Goal: Navigation & Orientation: Find specific page/section

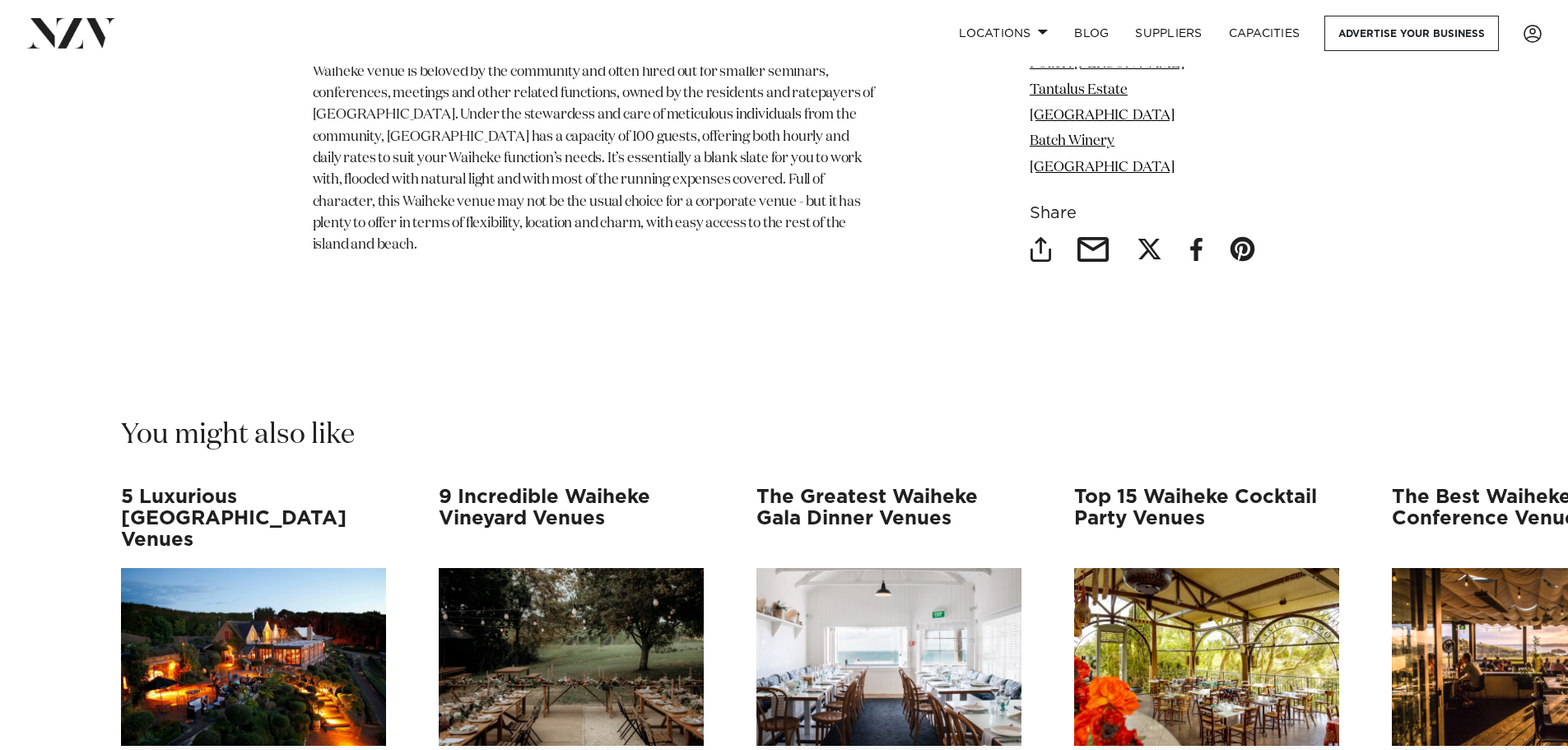
scroll to position [10120, 0]
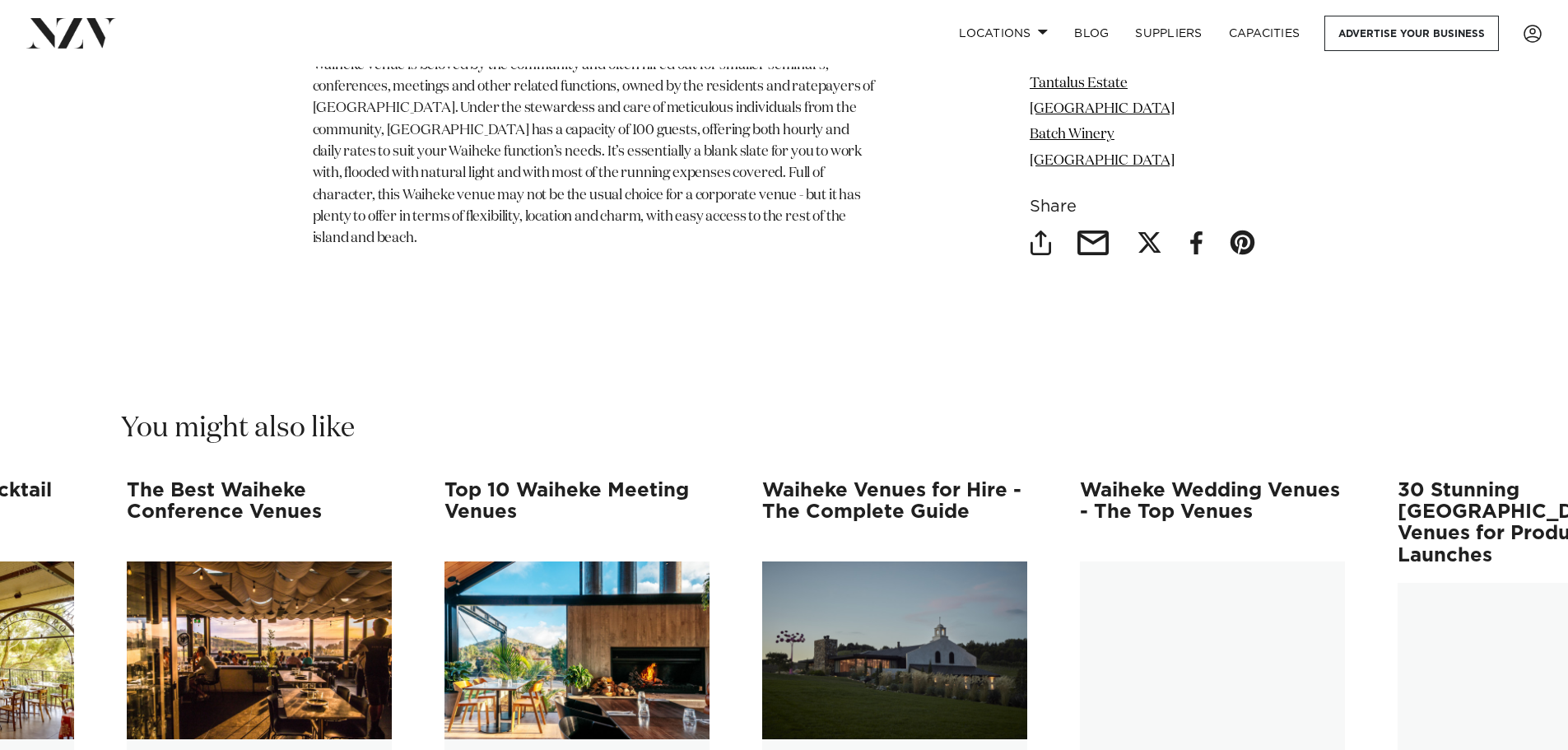
click at [243, 479] on h3 "The Best Waiheke Conference Venues" at bounding box center [259, 512] width 265 height 65
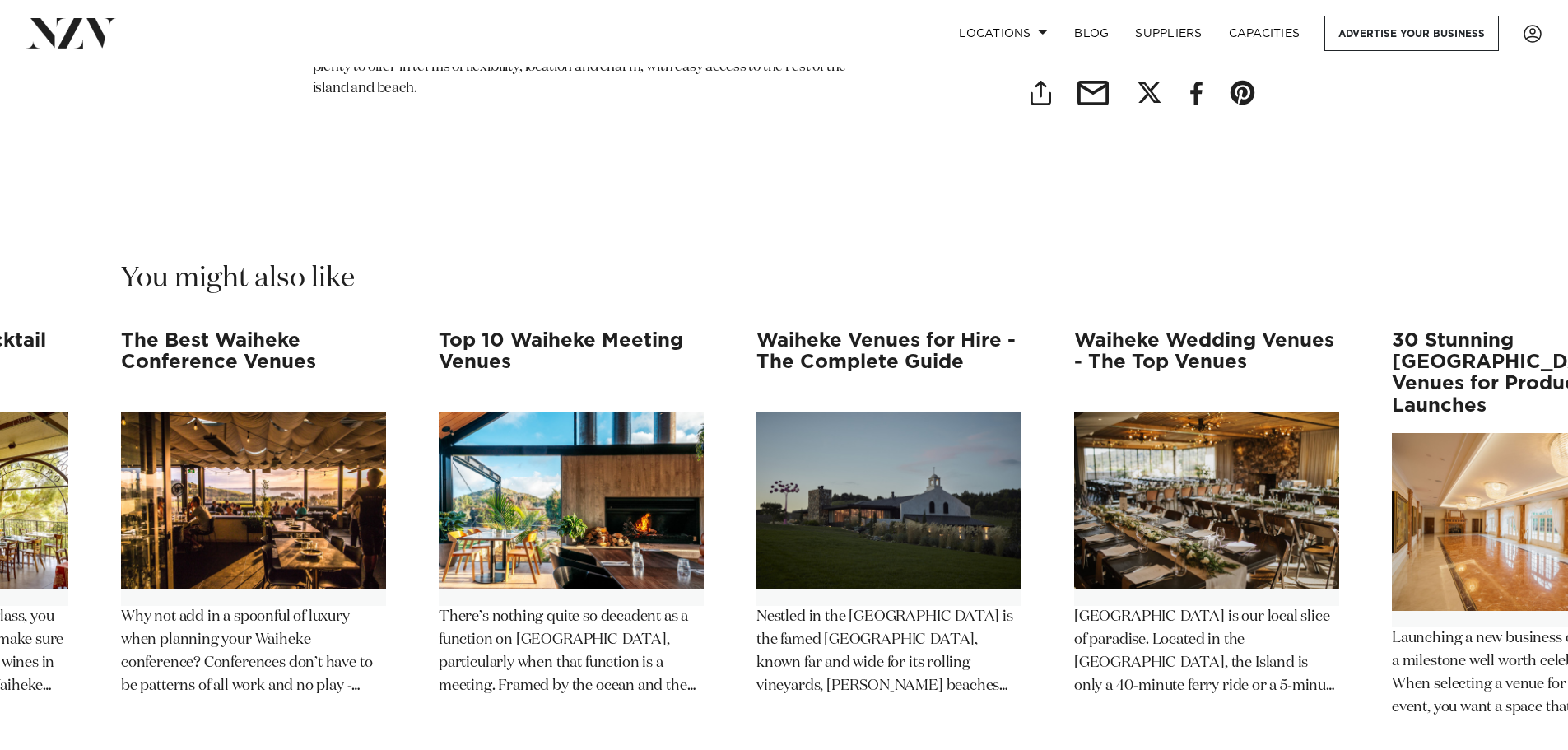
scroll to position [10285, 0]
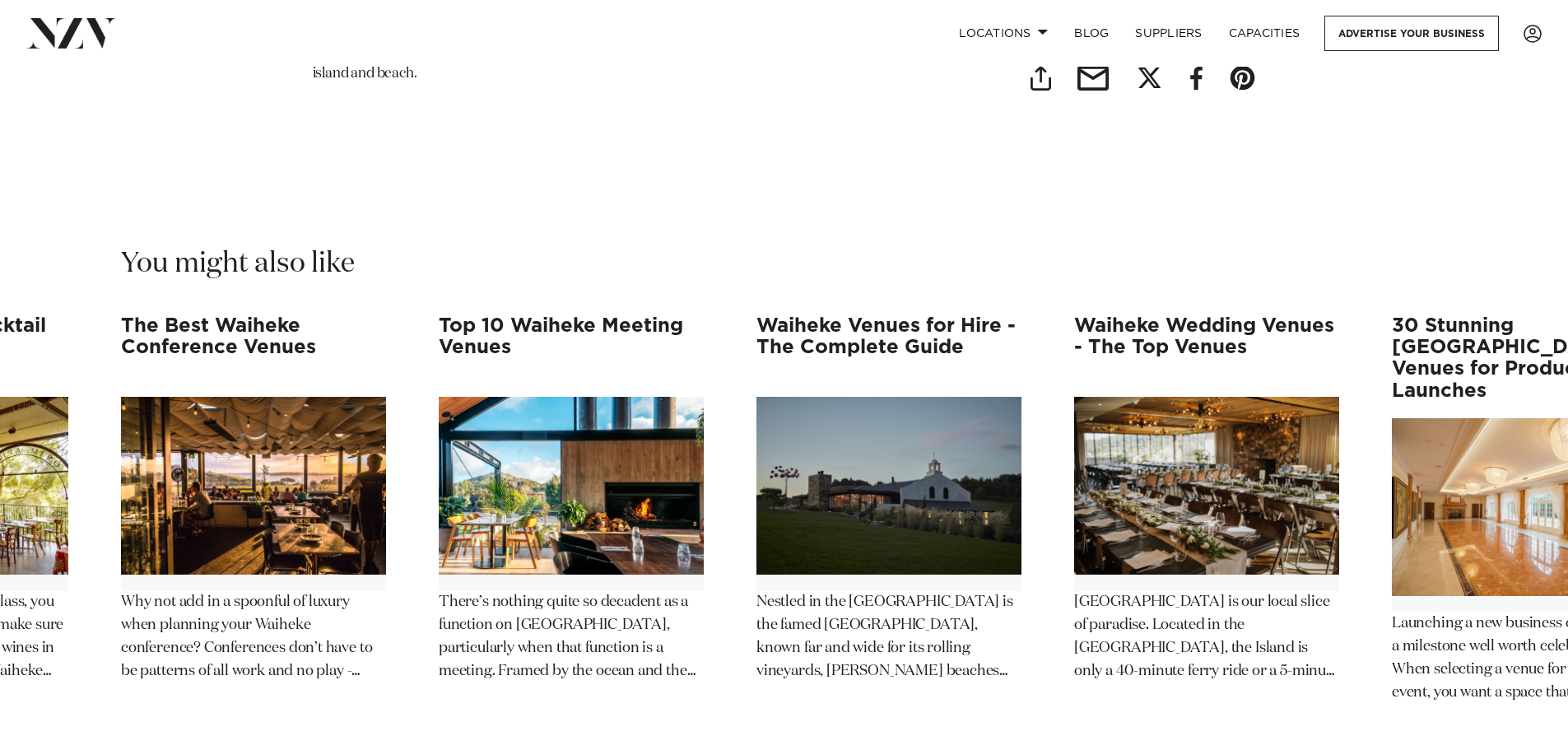
click at [637, 315] on h3 "Top 10 Waiheke Meeting Venues" at bounding box center [571, 348] width 265 height 65
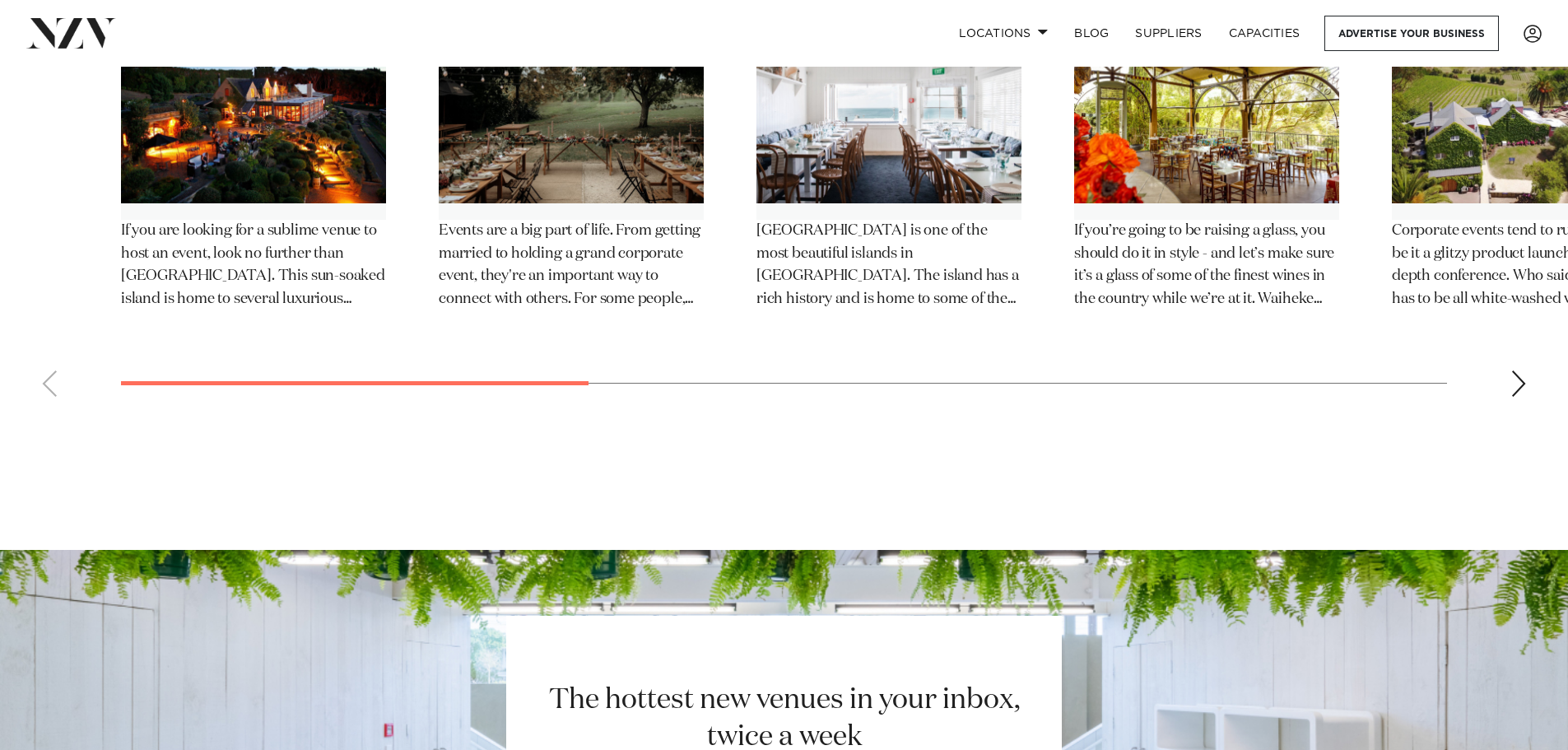
scroll to position [9379, 0]
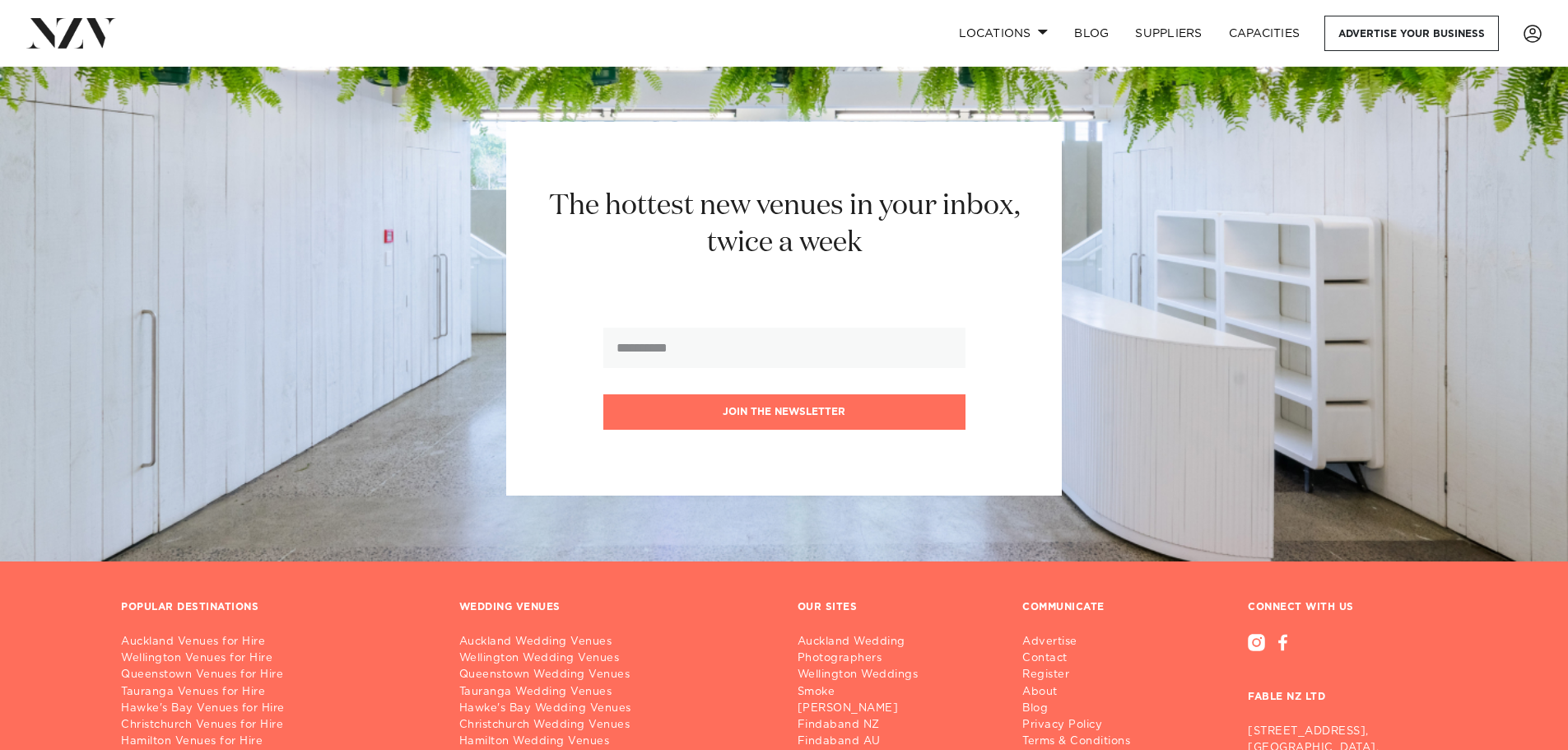
click at [35, 29] on img at bounding box center [71, 33] width 90 height 30
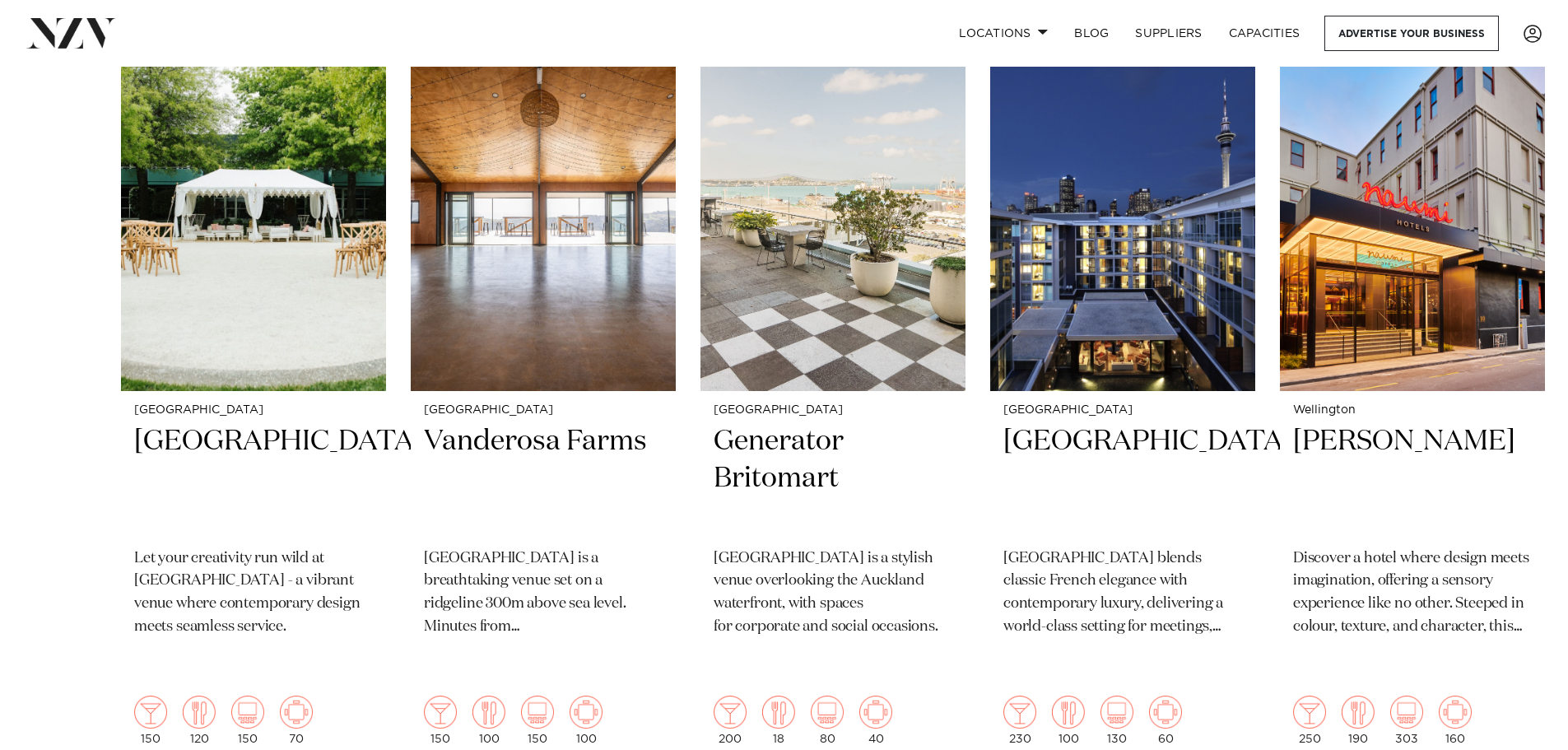
scroll to position [576, 0]
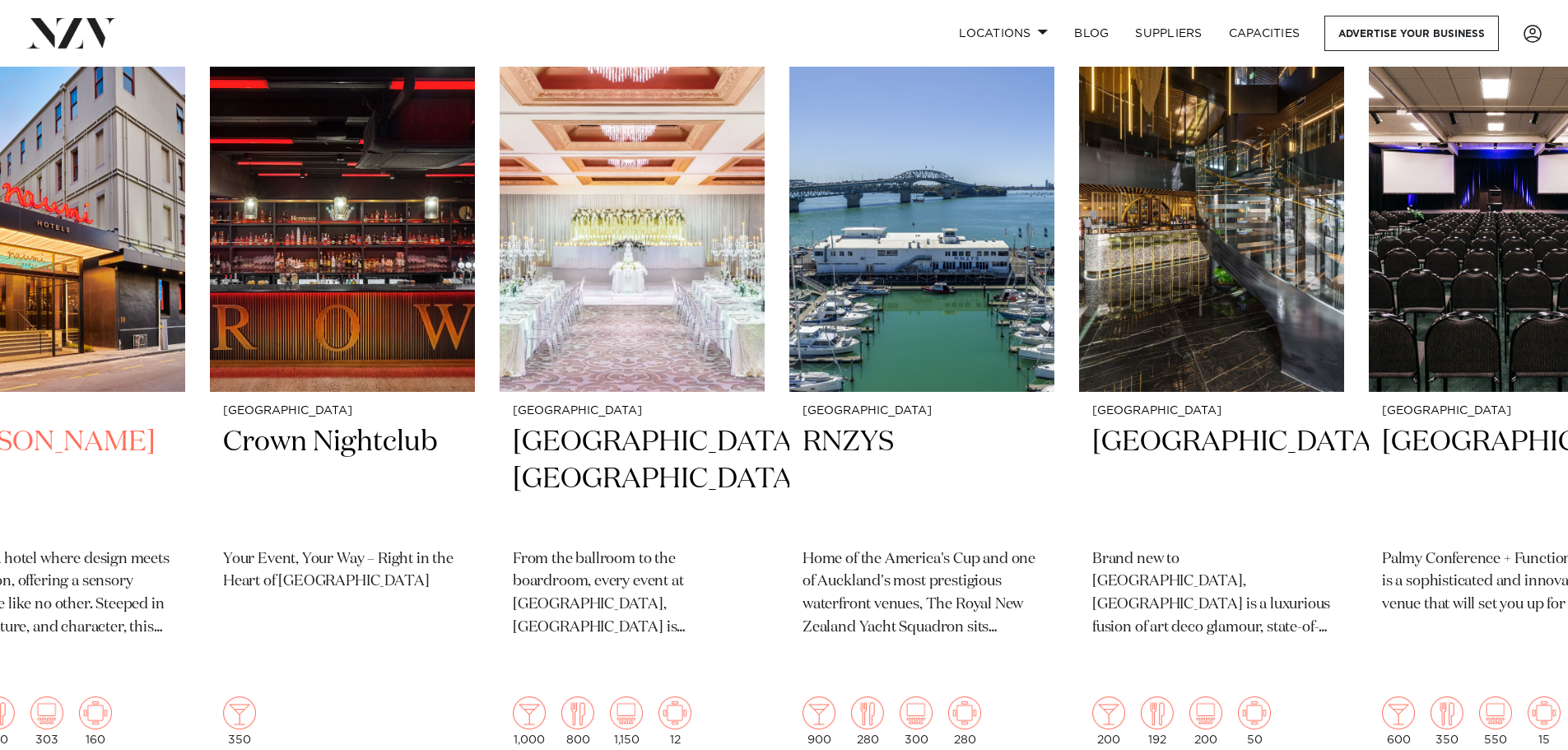
click at [0, 313] on img "5 / 48" at bounding box center [52, 214] width 265 height 356
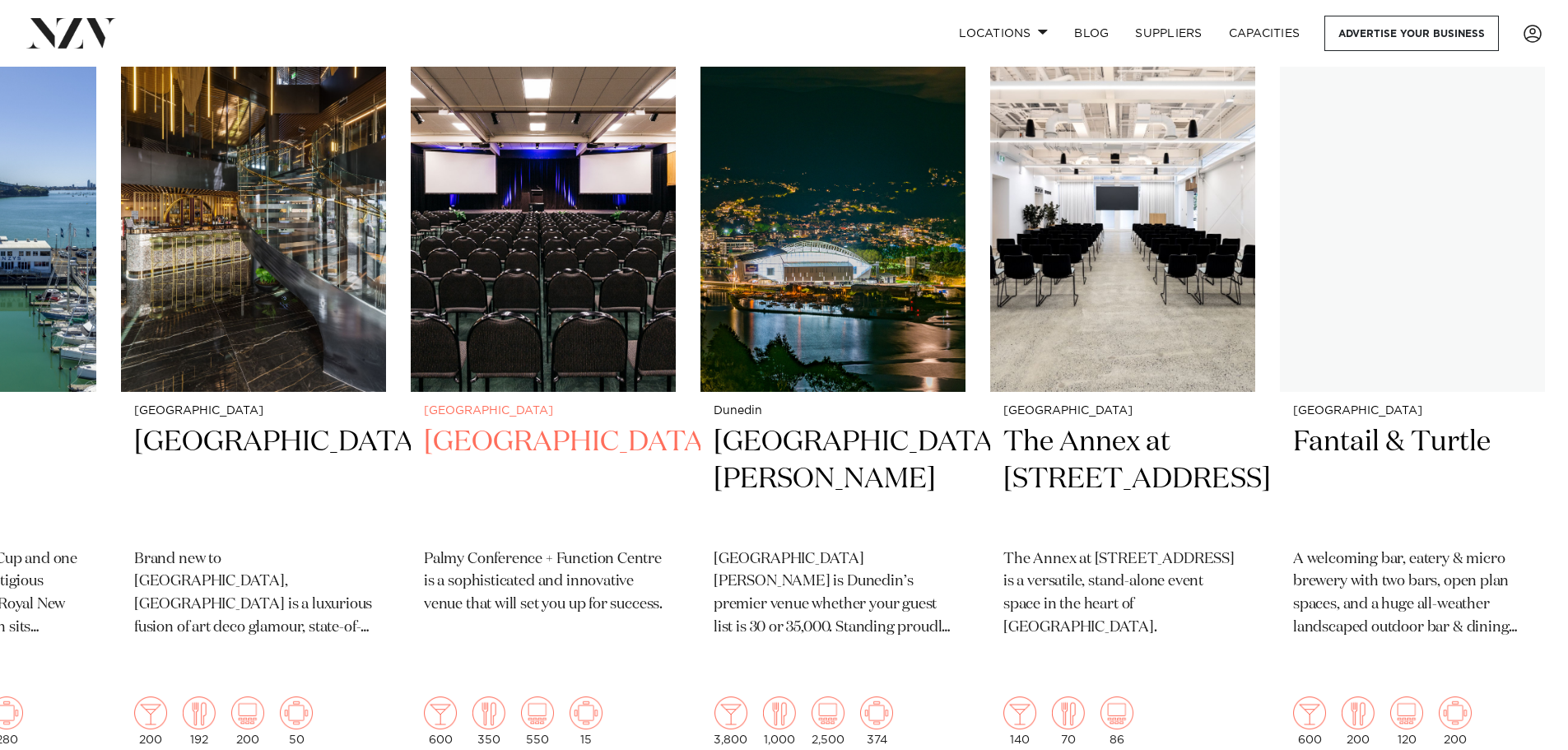
click at [571, 317] on img "10 / 48" at bounding box center [543, 214] width 265 height 356
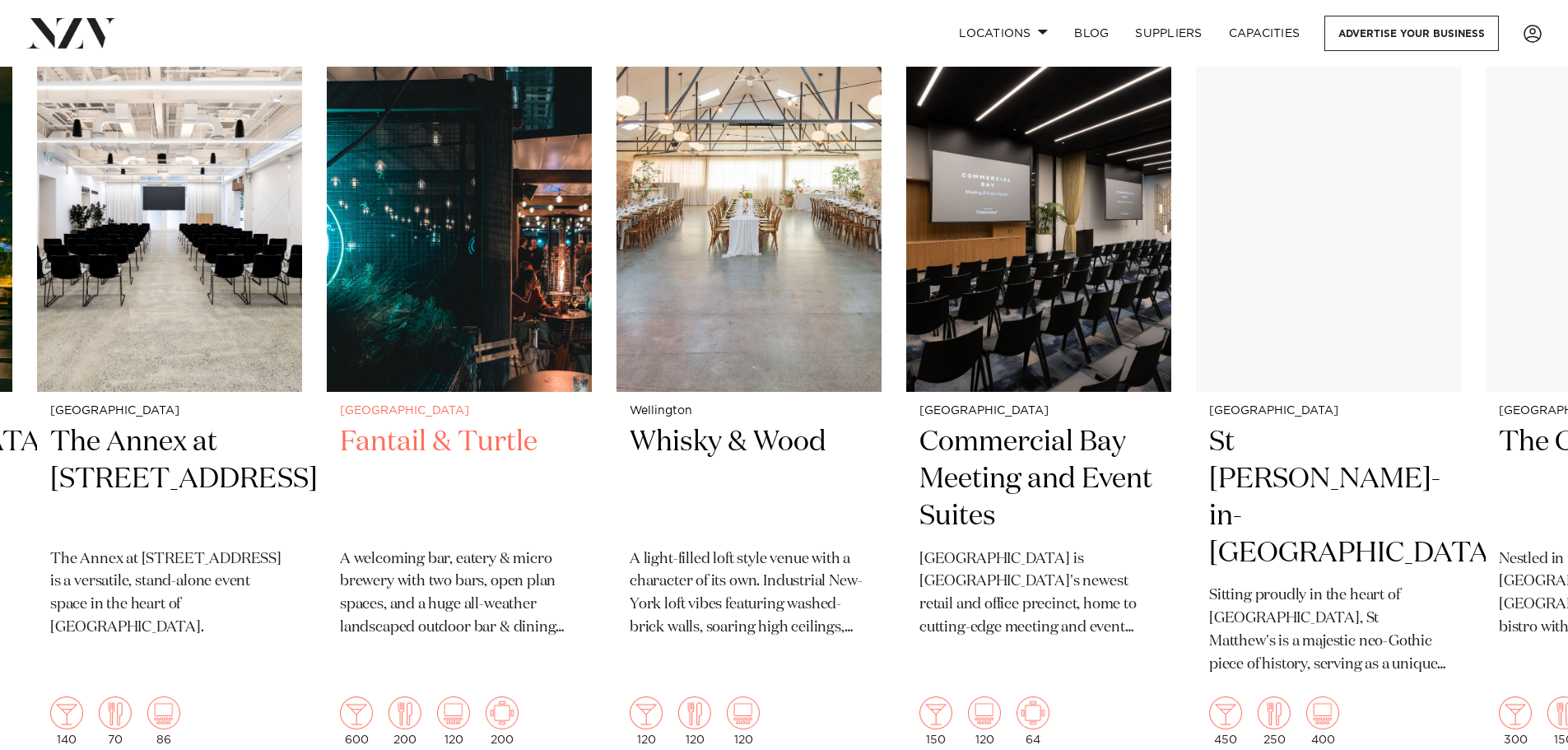
click at [440, 320] on img "13 / 48" at bounding box center [460, 214] width 265 height 356
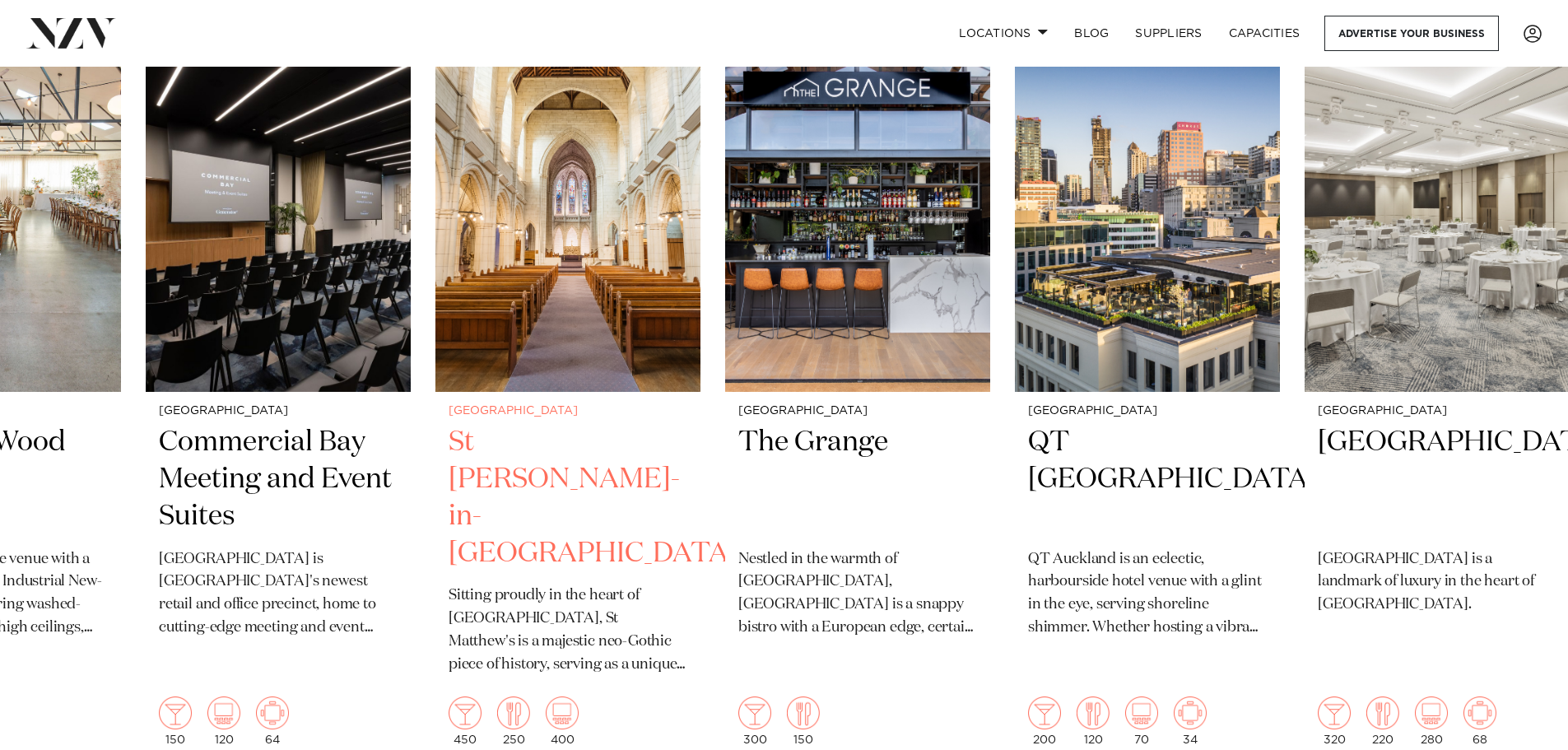
click at [597, 299] on img "16 / 48" at bounding box center [567, 214] width 265 height 356
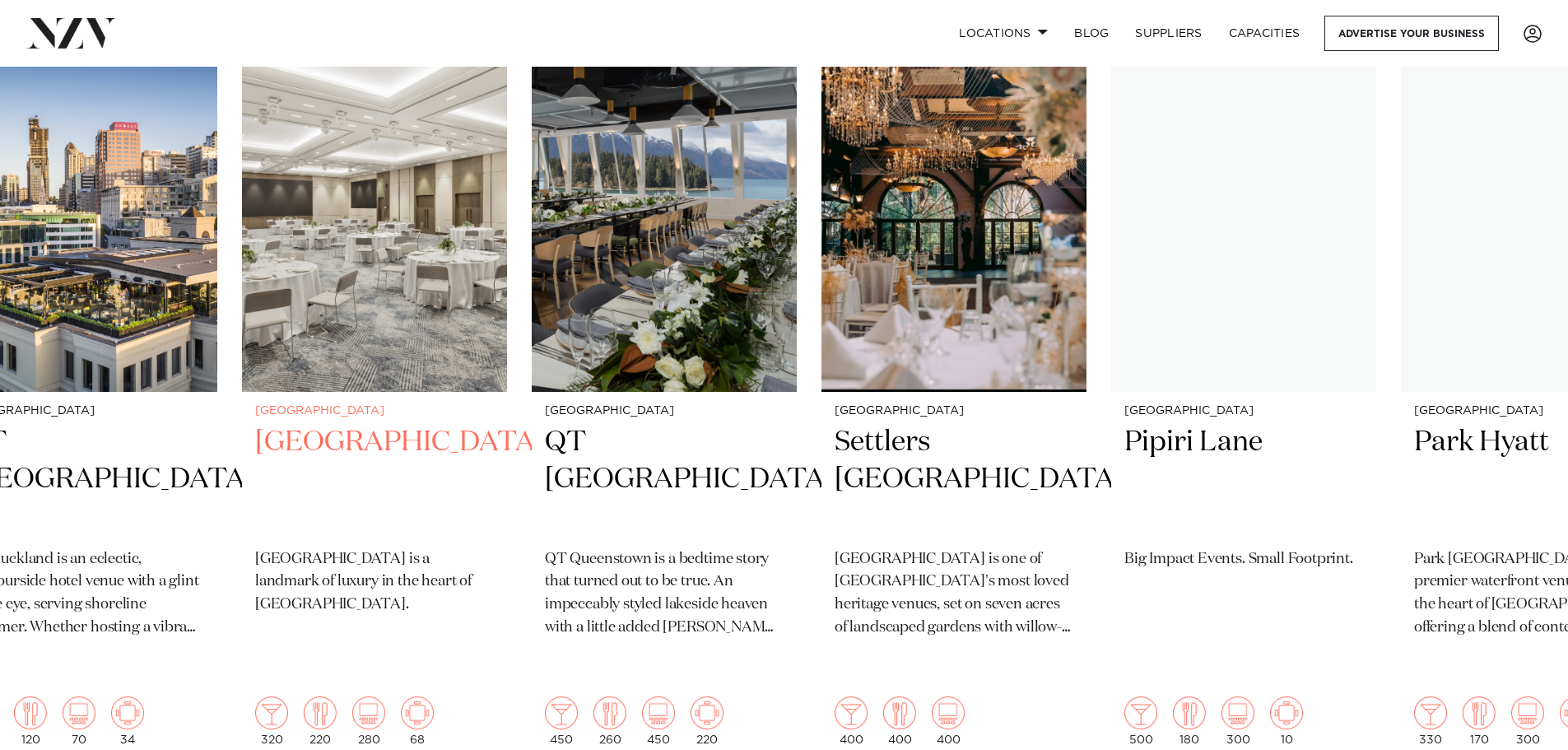
click at [323, 286] on img "19 / 48" at bounding box center [375, 214] width 265 height 356
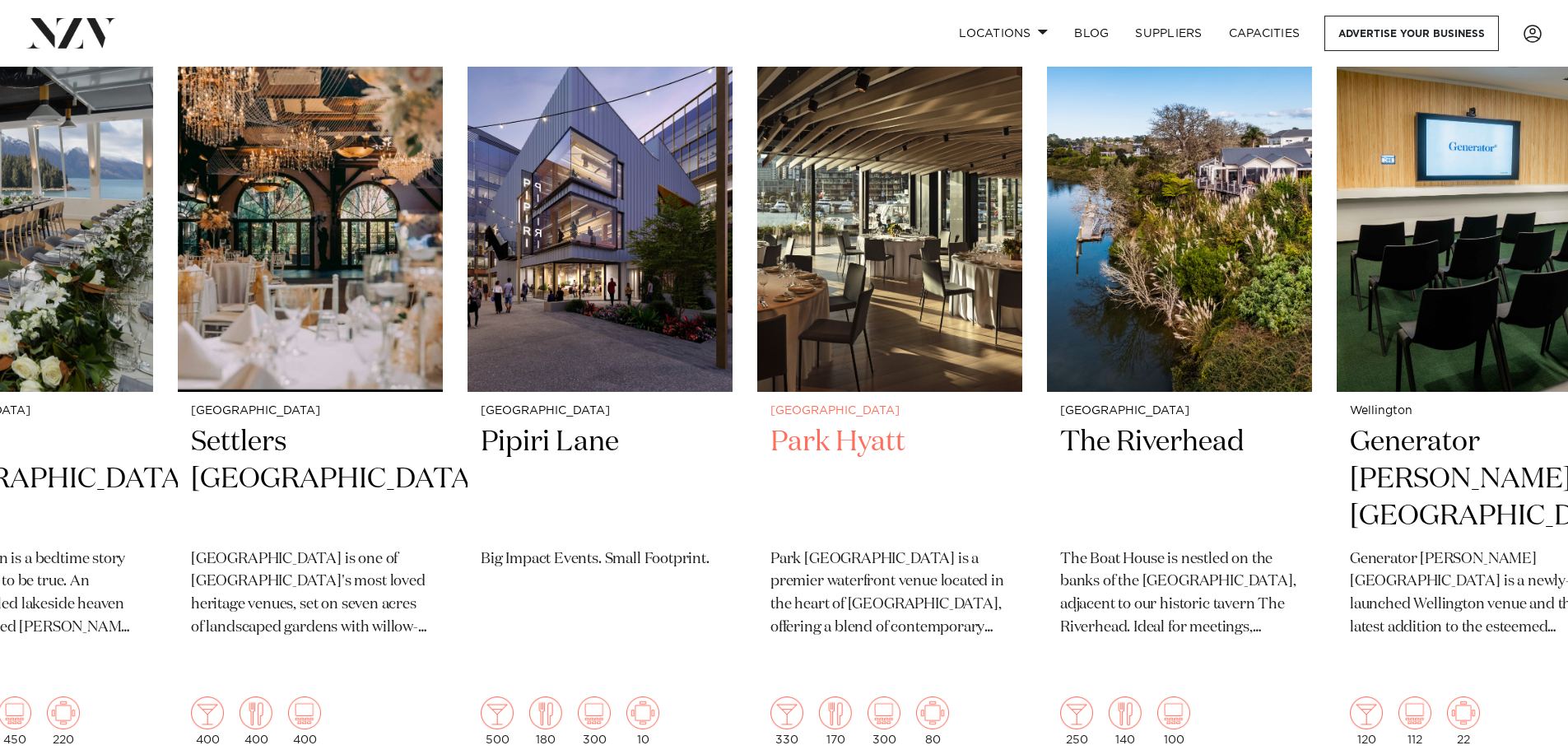
click at [849, 322] on img "23 / 48" at bounding box center [890, 214] width 265 height 356
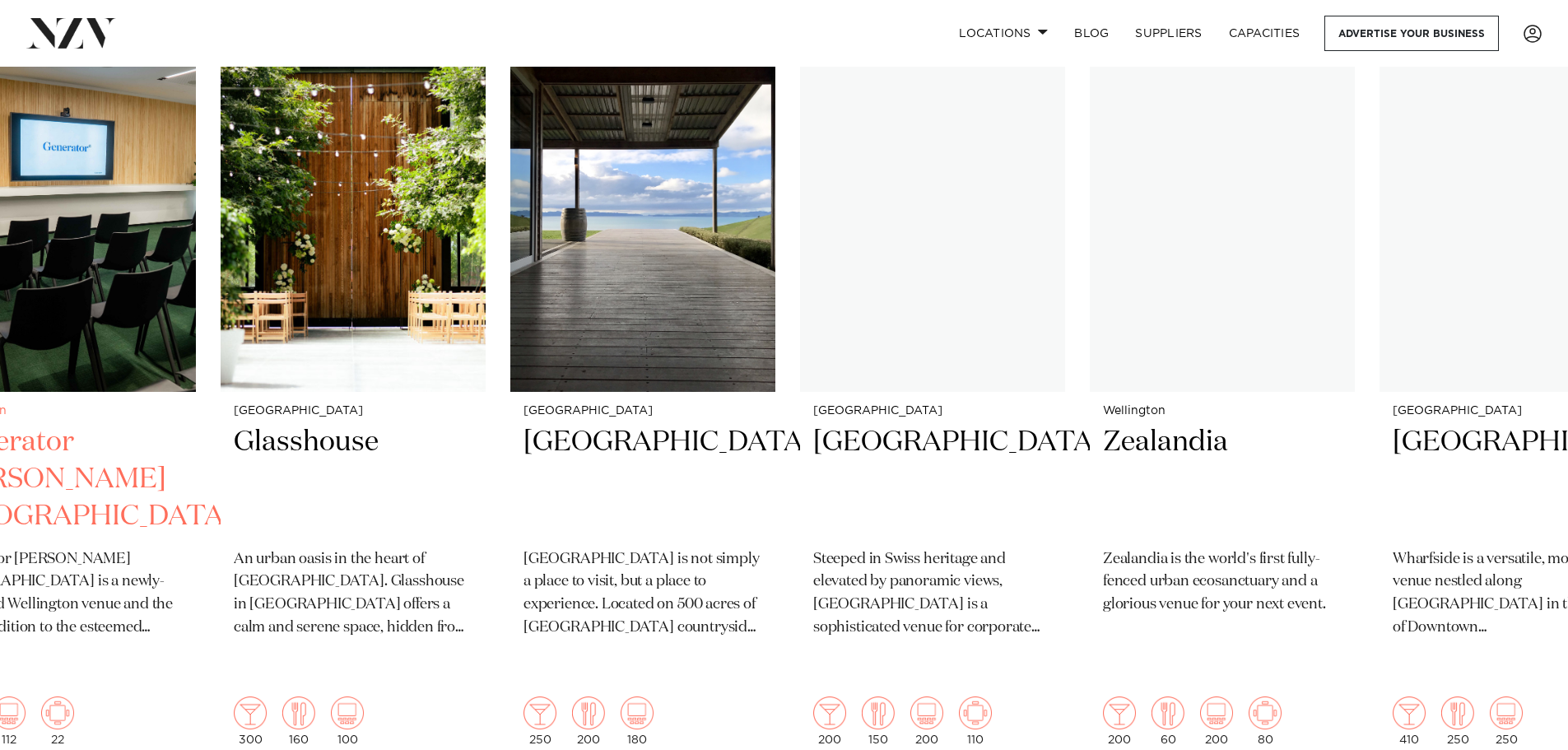
click at [132, 304] on img "25 / 48" at bounding box center [63, 214] width 265 height 356
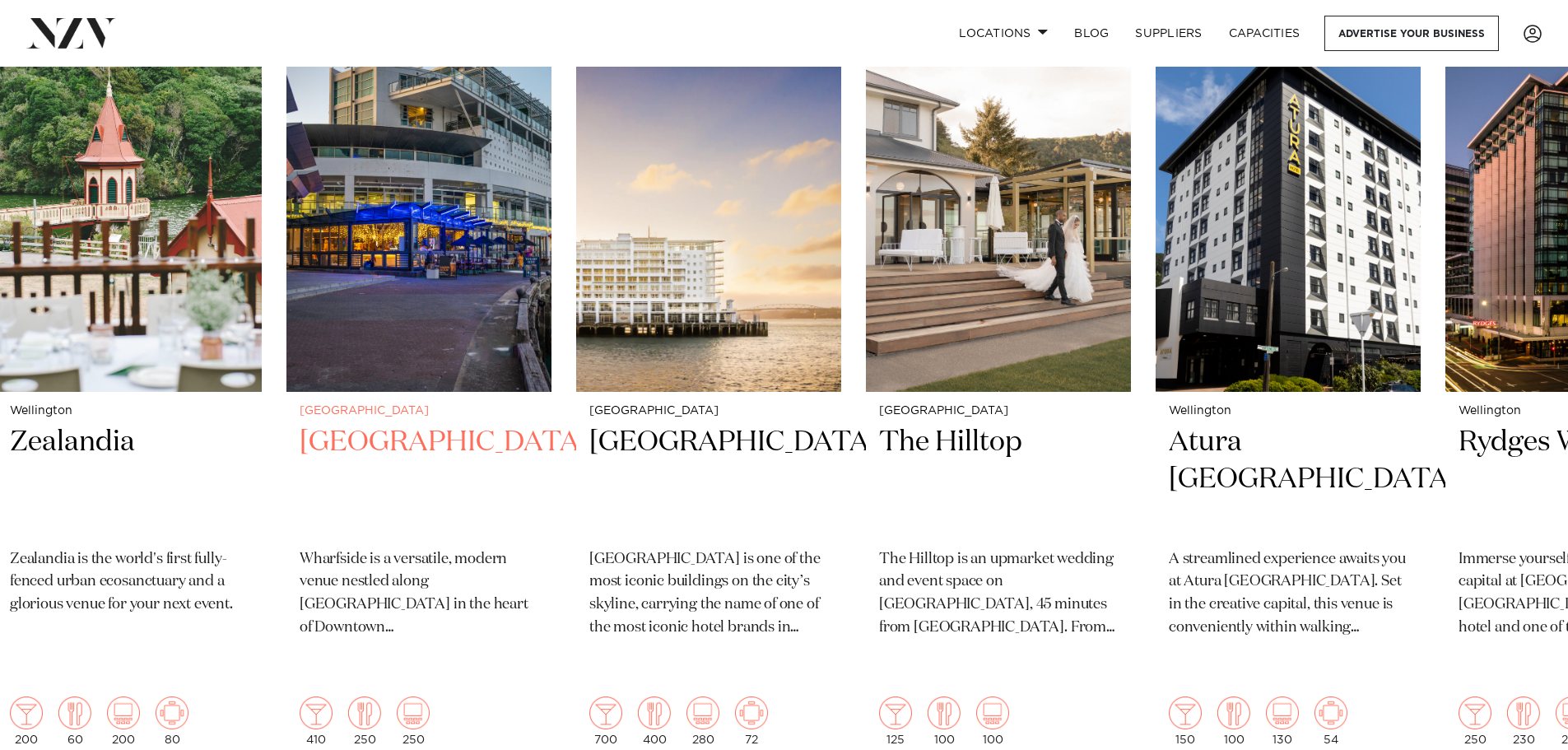
click at [305, 321] on img "30 / 48" at bounding box center [419, 214] width 265 height 356
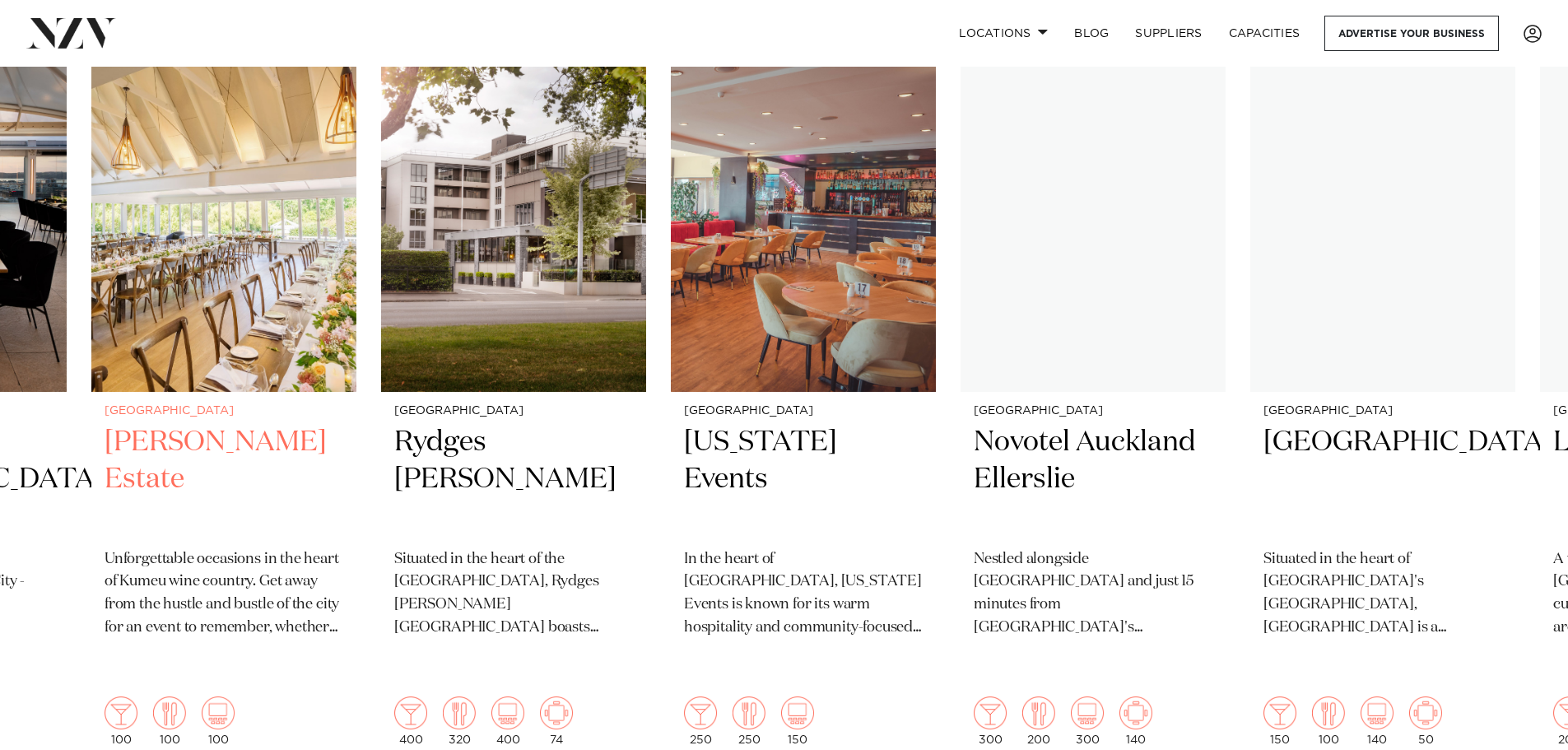
click at [214, 292] on img "38 / 48" at bounding box center [223, 214] width 265 height 356
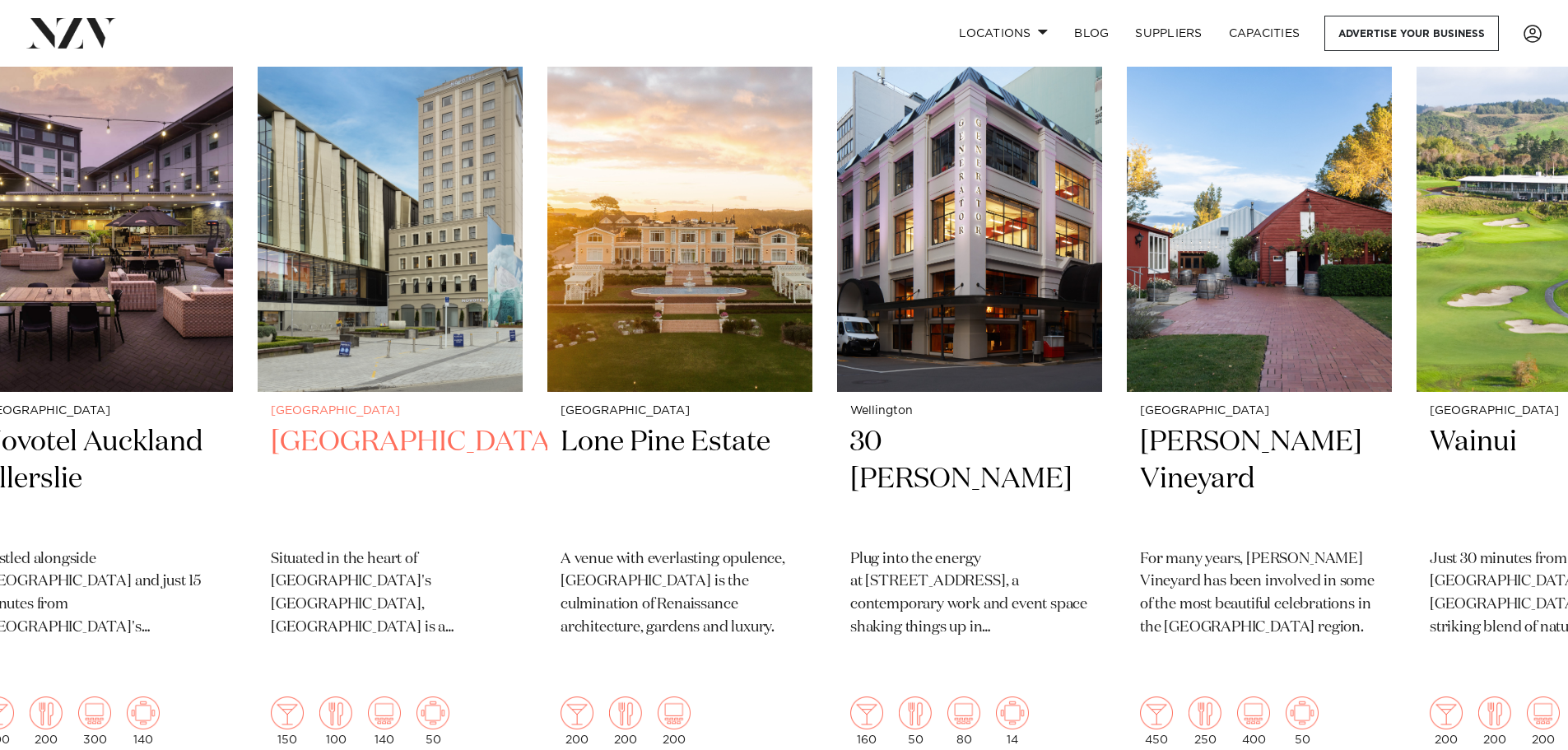
click at [342, 290] on img "42 / 48" at bounding box center [391, 214] width 265 height 356
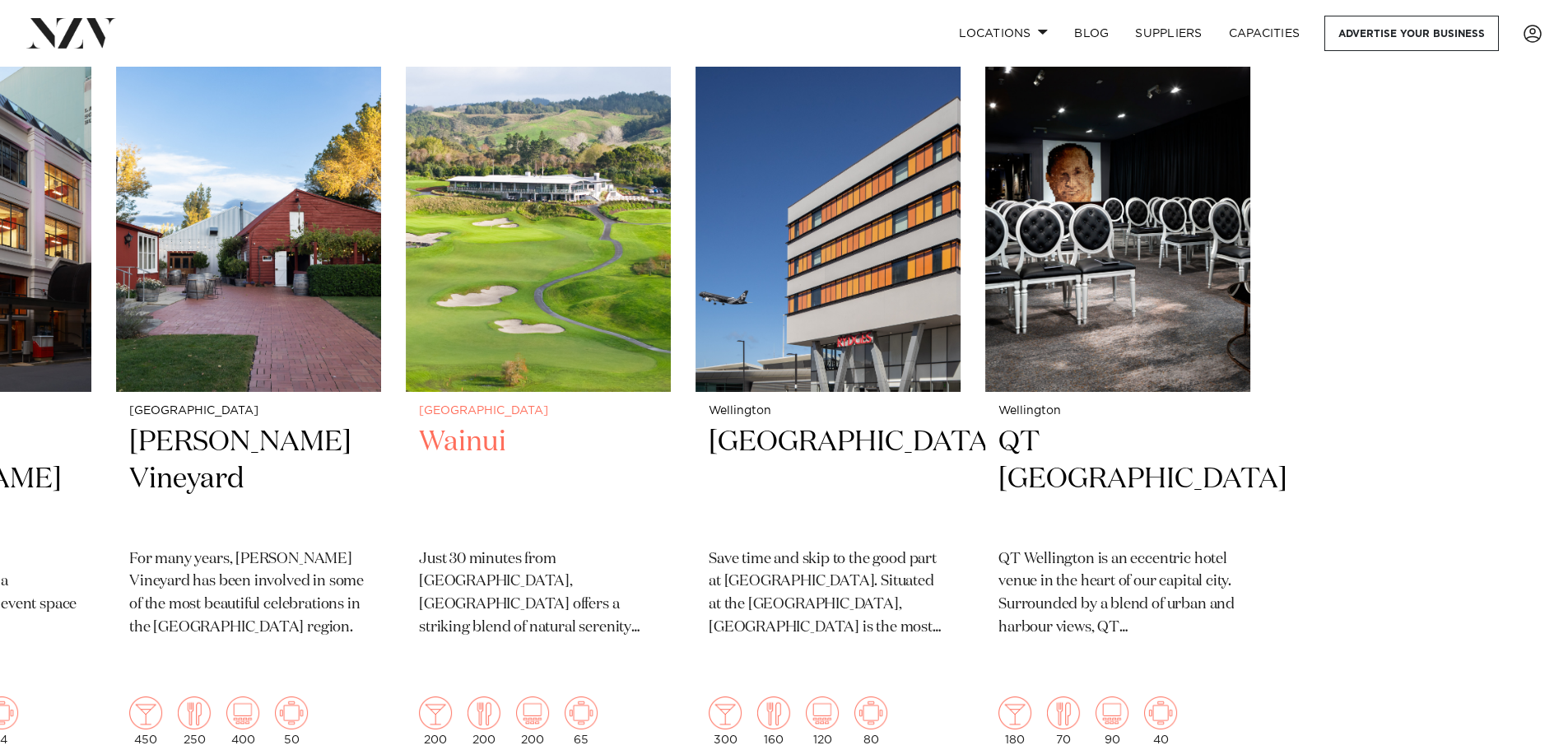
click at [0, 0] on slot "Auckland Naumi Auckland Airport Let your creativity run wild at Naumi Auckland …" at bounding box center [0, 0] width 0 height 0
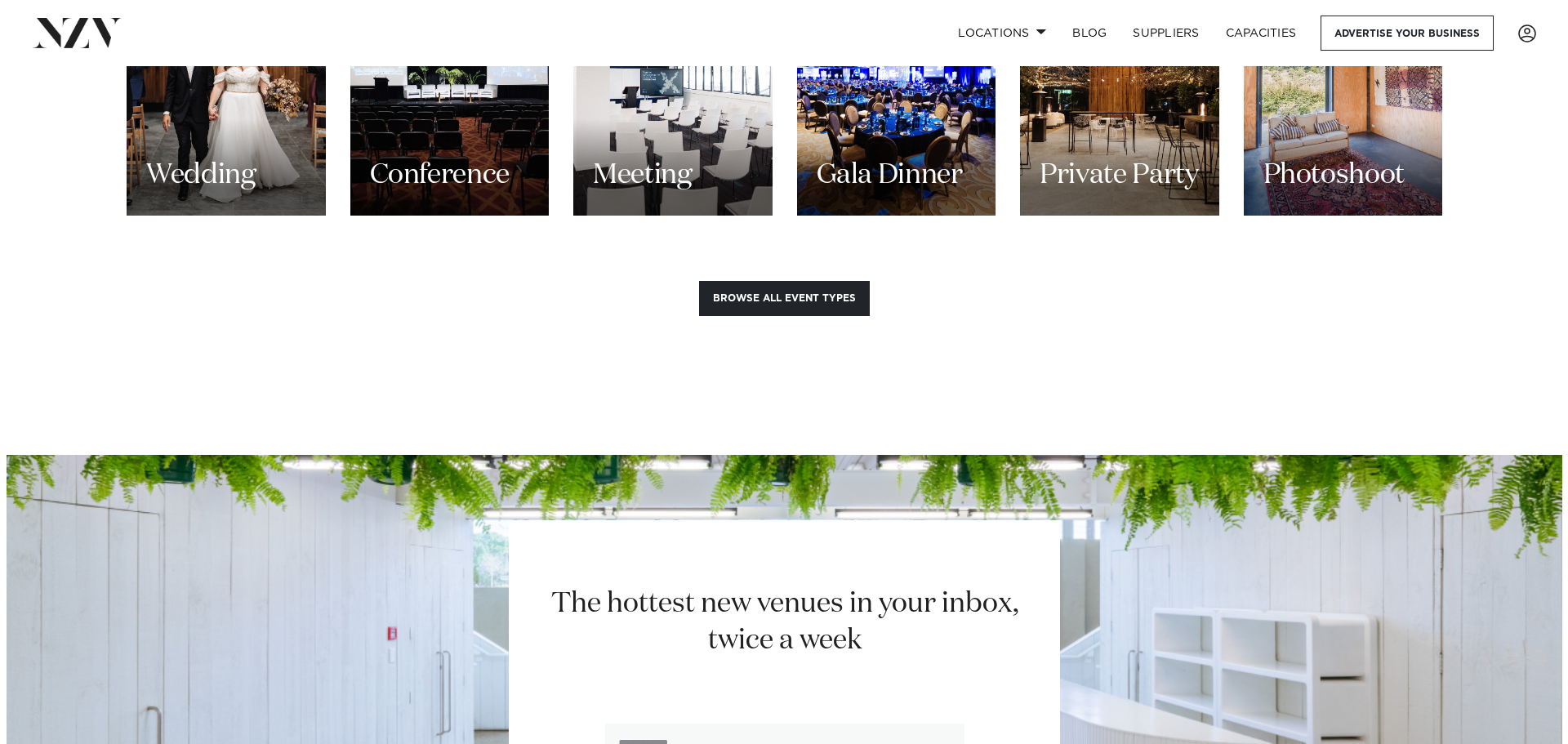
scroll to position [1796, 0]
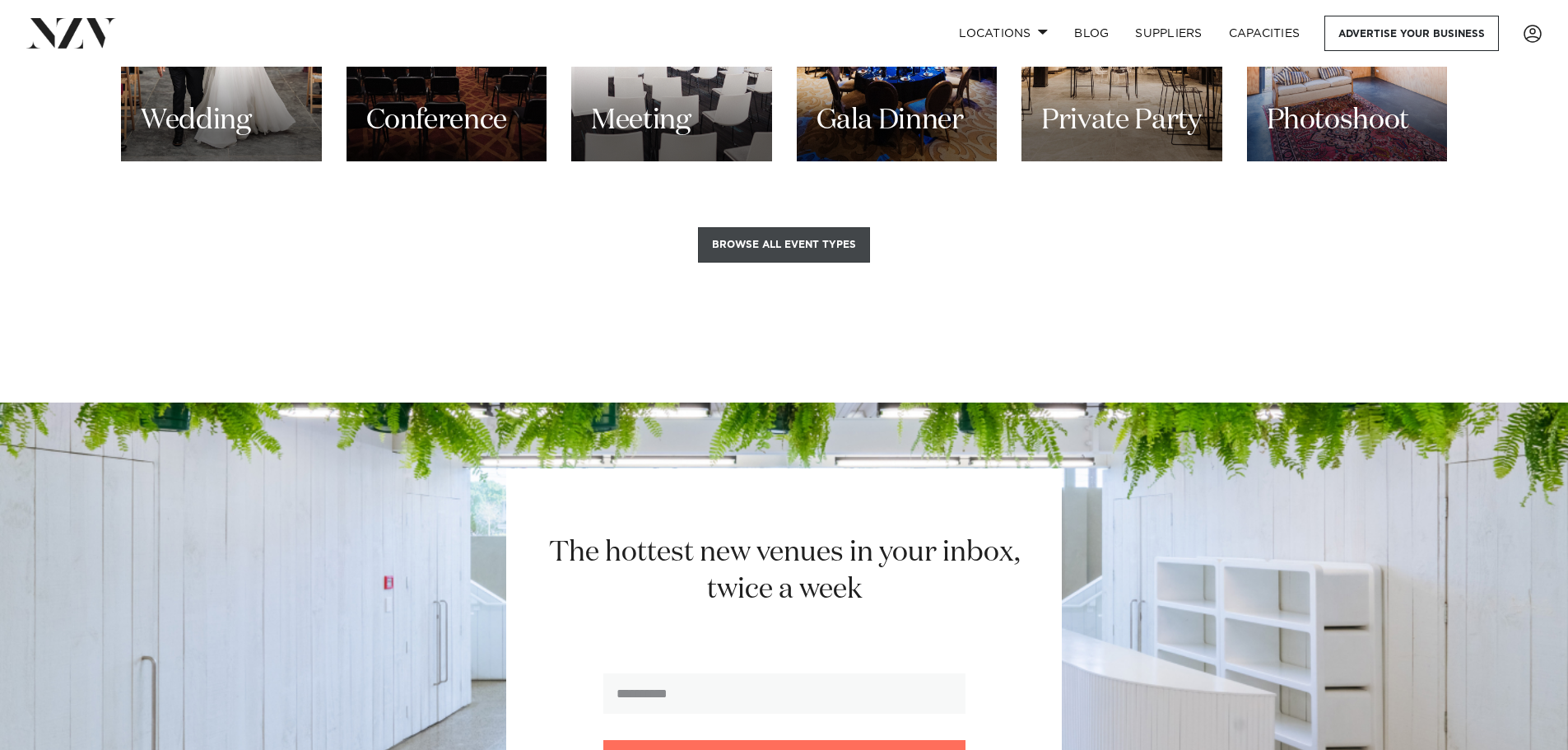
click at [828, 227] on button "Browse all event types" at bounding box center [784, 245] width 172 height 36
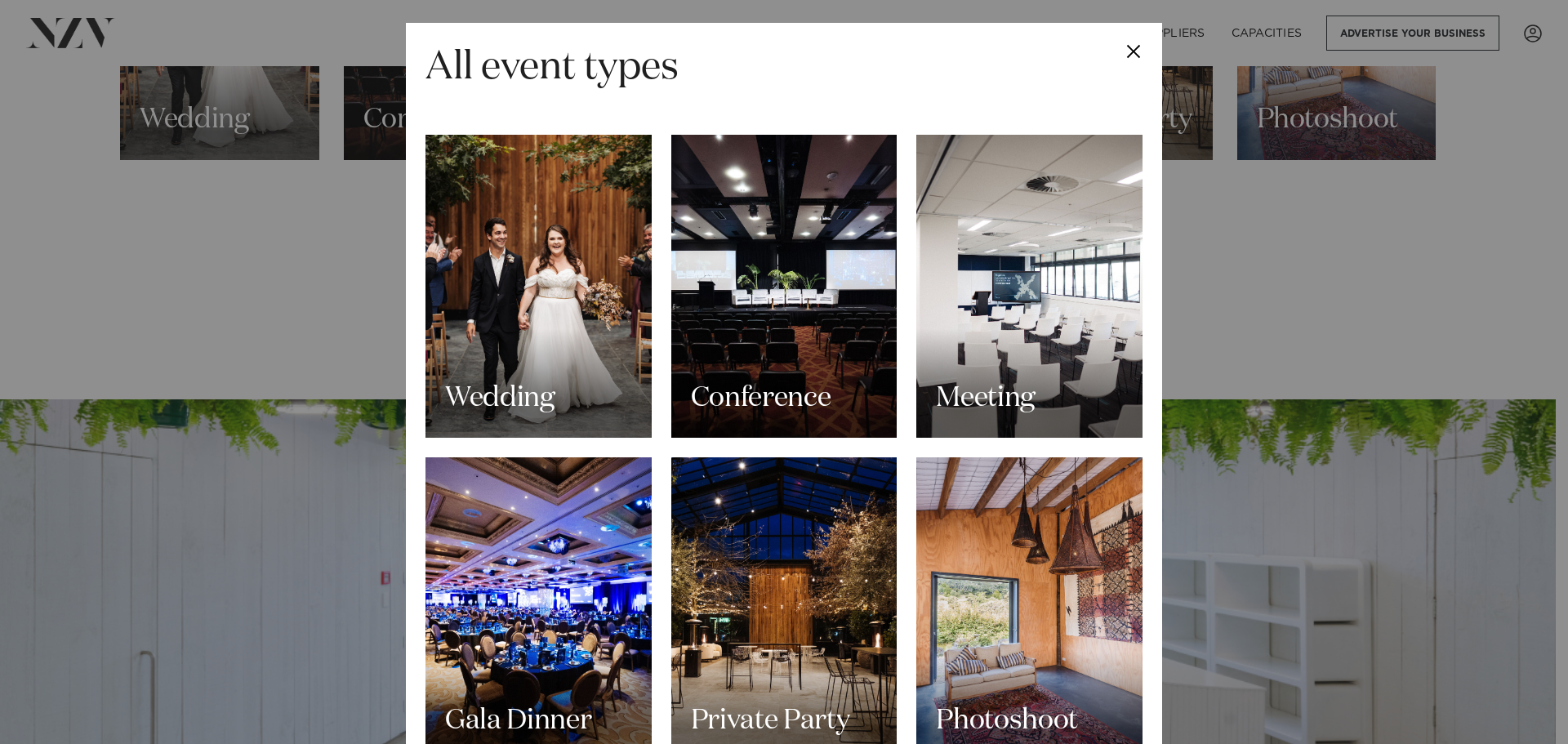
click at [1127, 51] on button "Close" at bounding box center [1134, 51] width 57 height 57
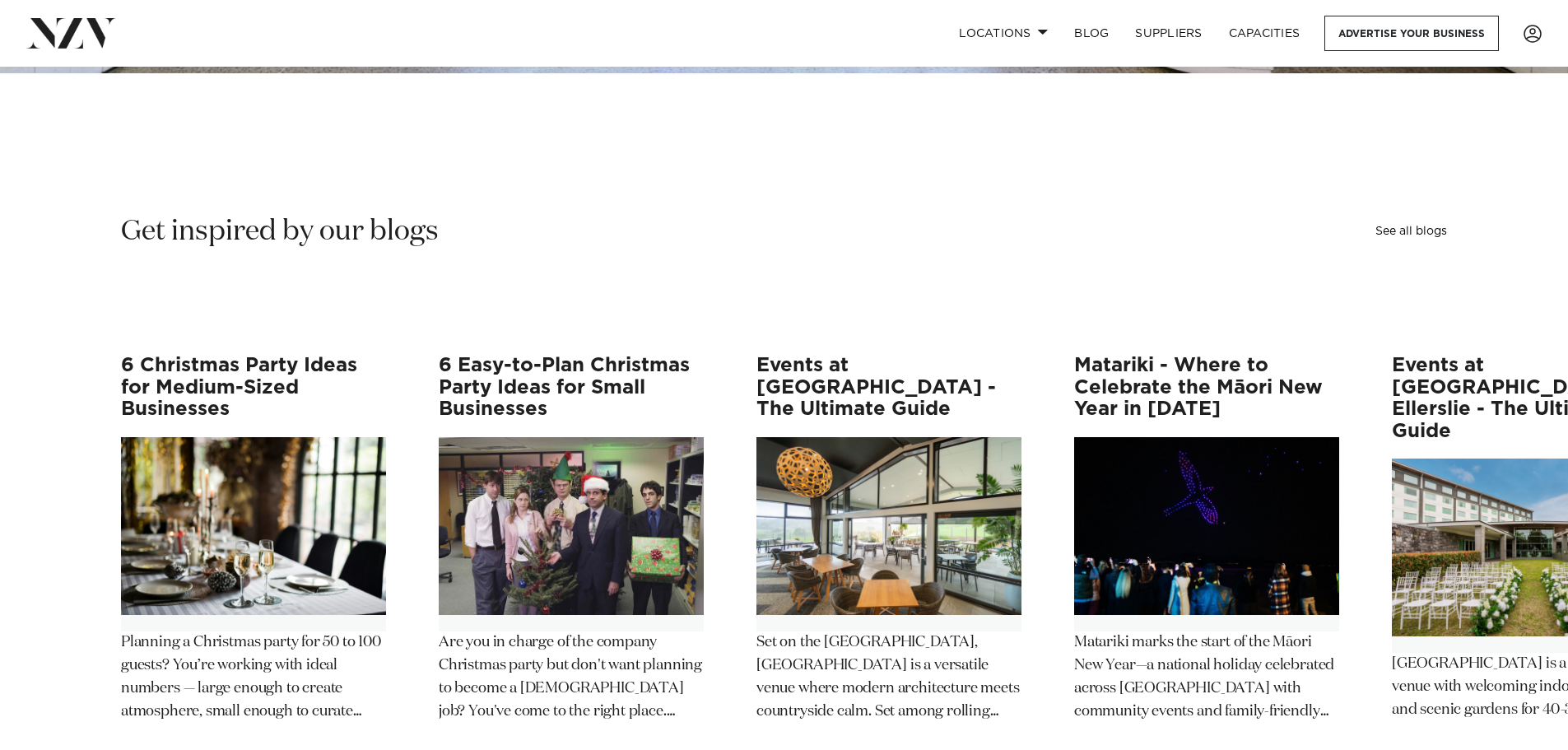
scroll to position [2879, 0]
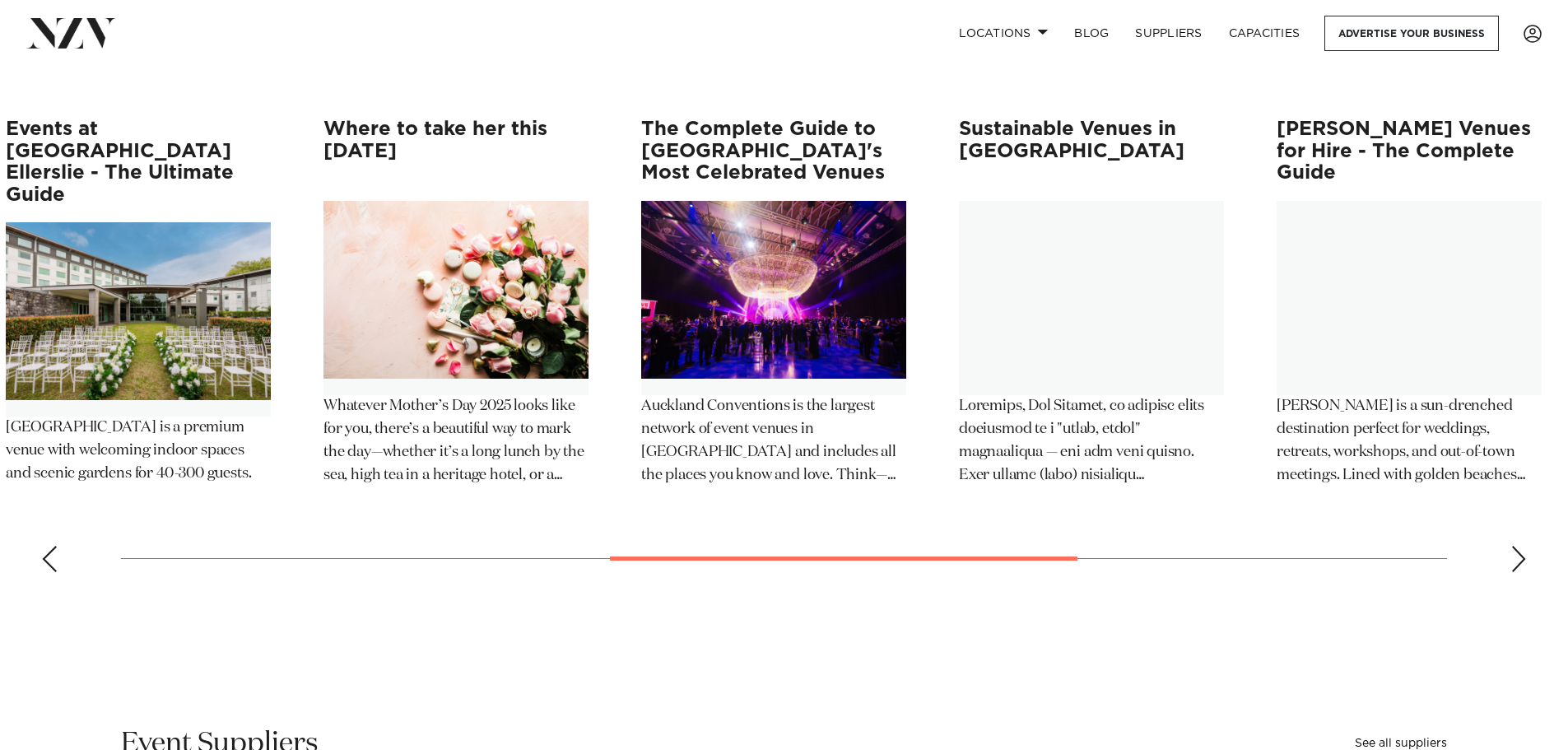
click at [64, 250] on img "5 / 12" at bounding box center [138, 311] width 265 height 178
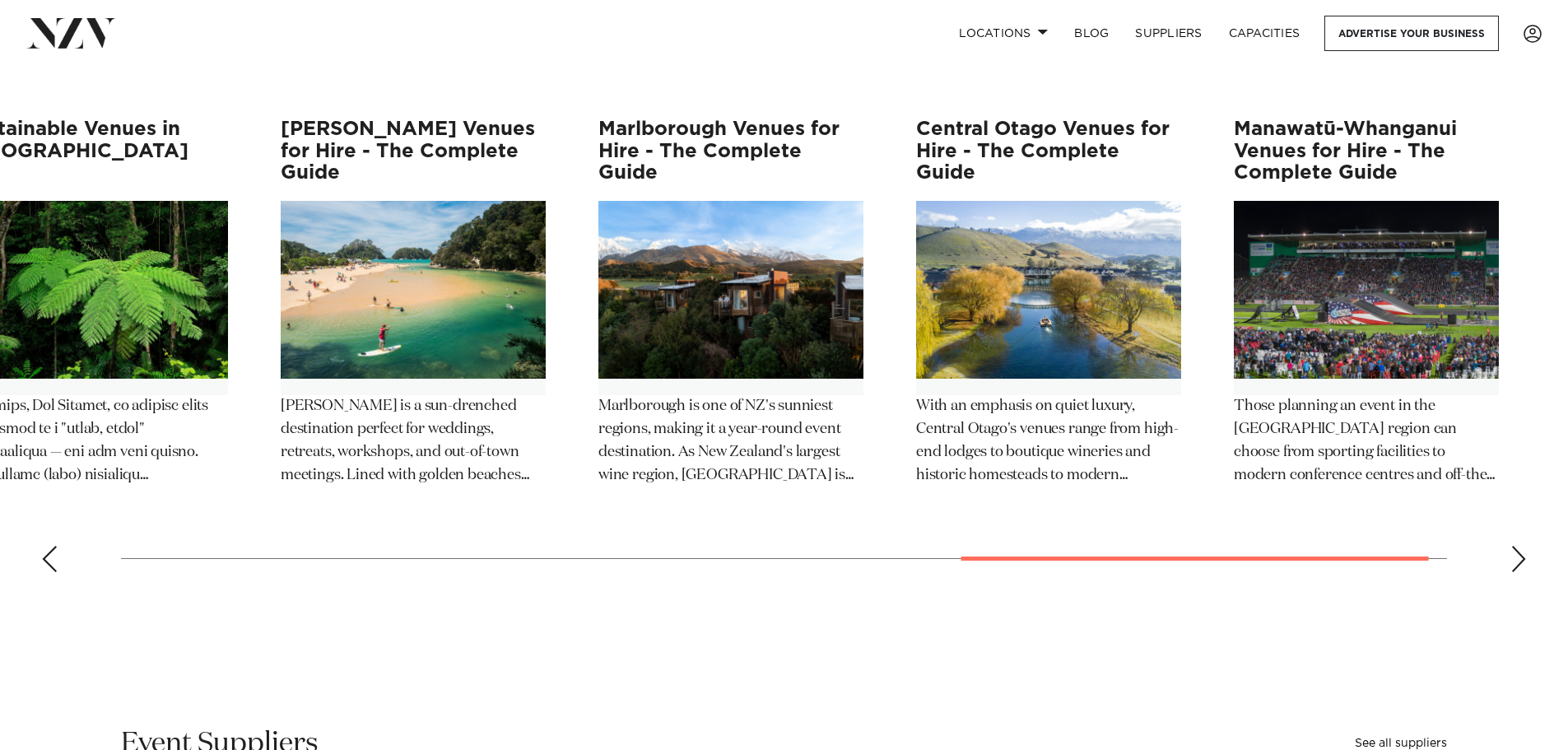
click at [247, 238] on swiper-container "6 Christmas Party Ideas for Medium-Sized Businesses Planning a Christmas party …" at bounding box center [784, 352] width 1568 height 466
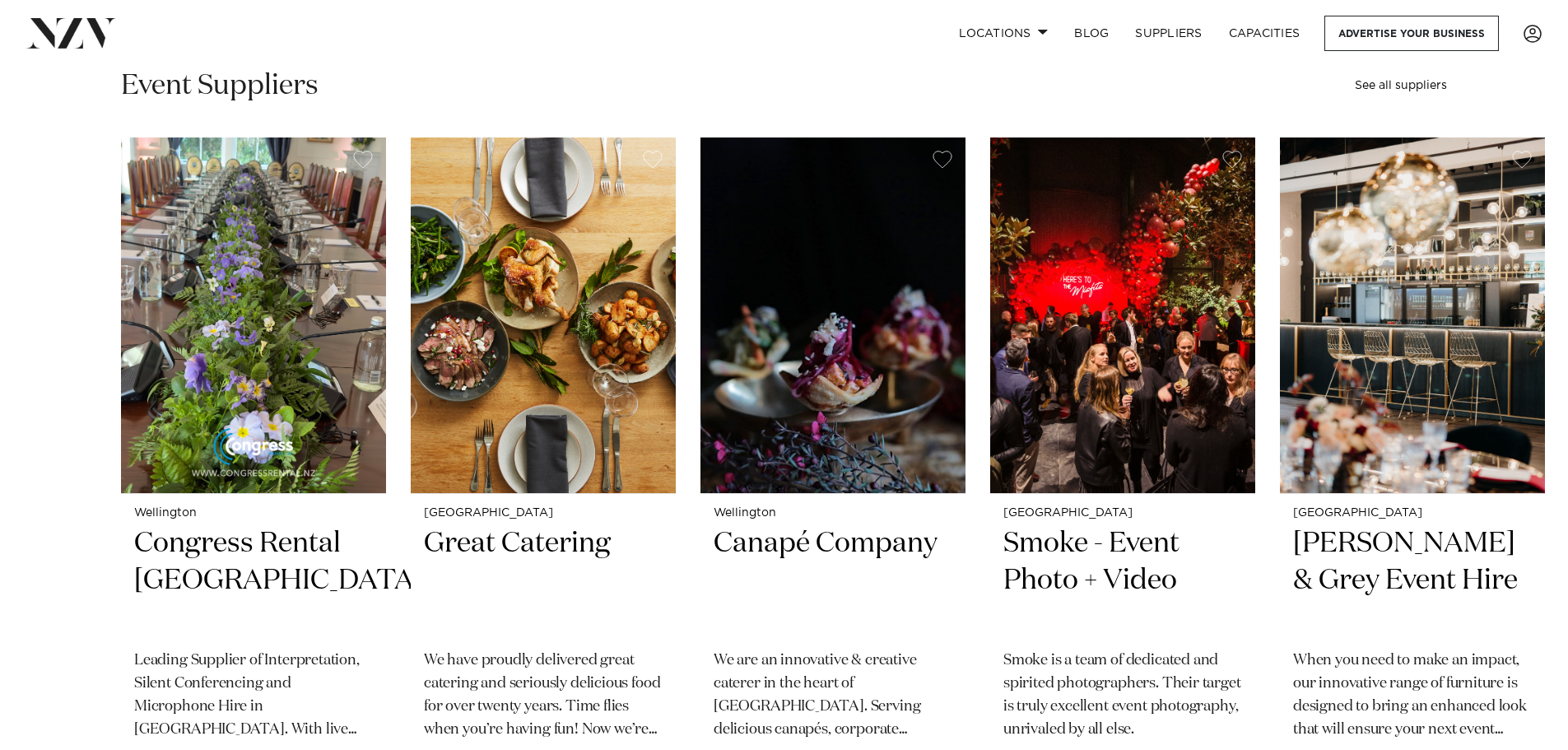
scroll to position [3538, 0]
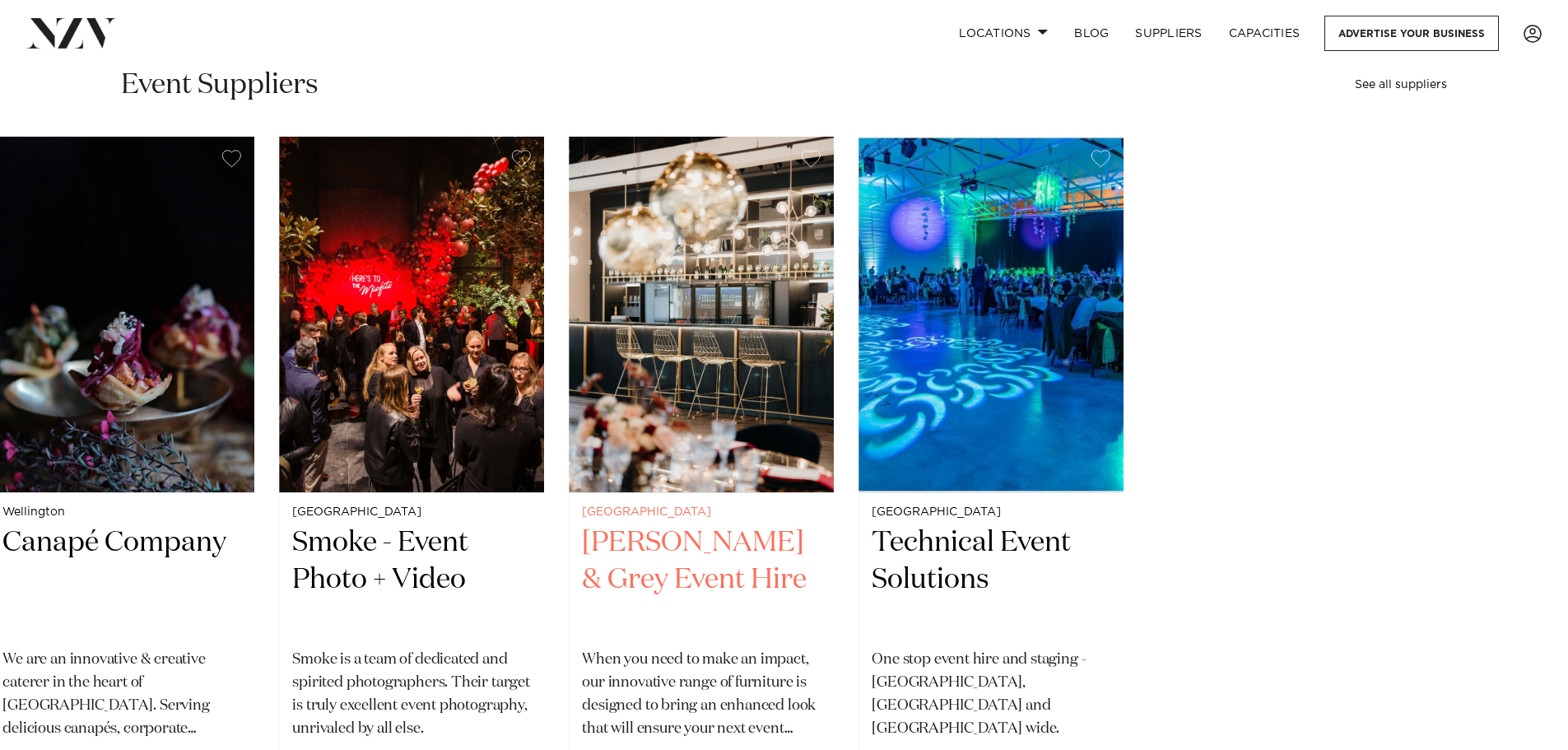
click at [0, 0] on slot "Wellington Congress Rental New Zealand Leading Supplier of Interpretation, Sile…" at bounding box center [0, 0] width 0 height 0
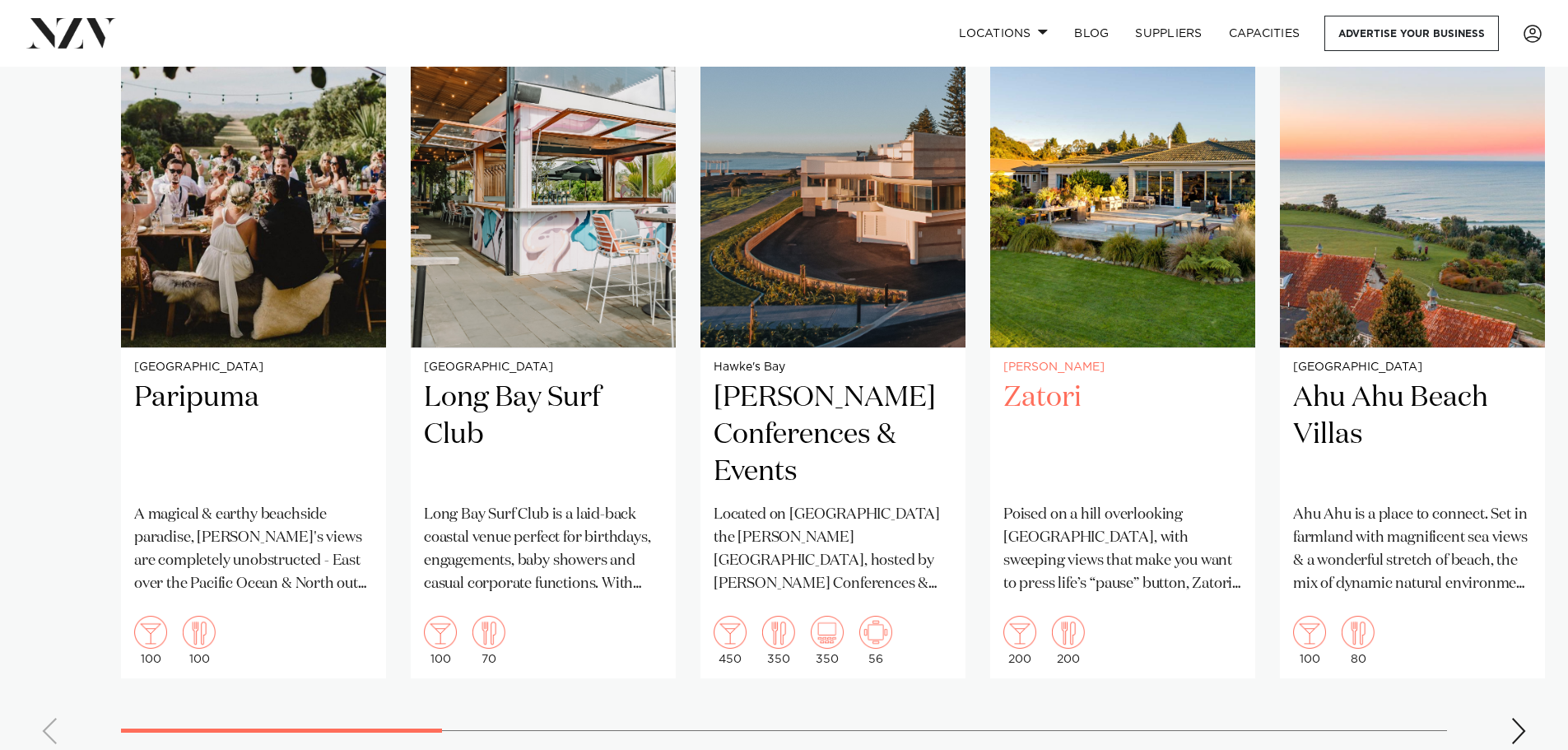
scroll to position [4690, 0]
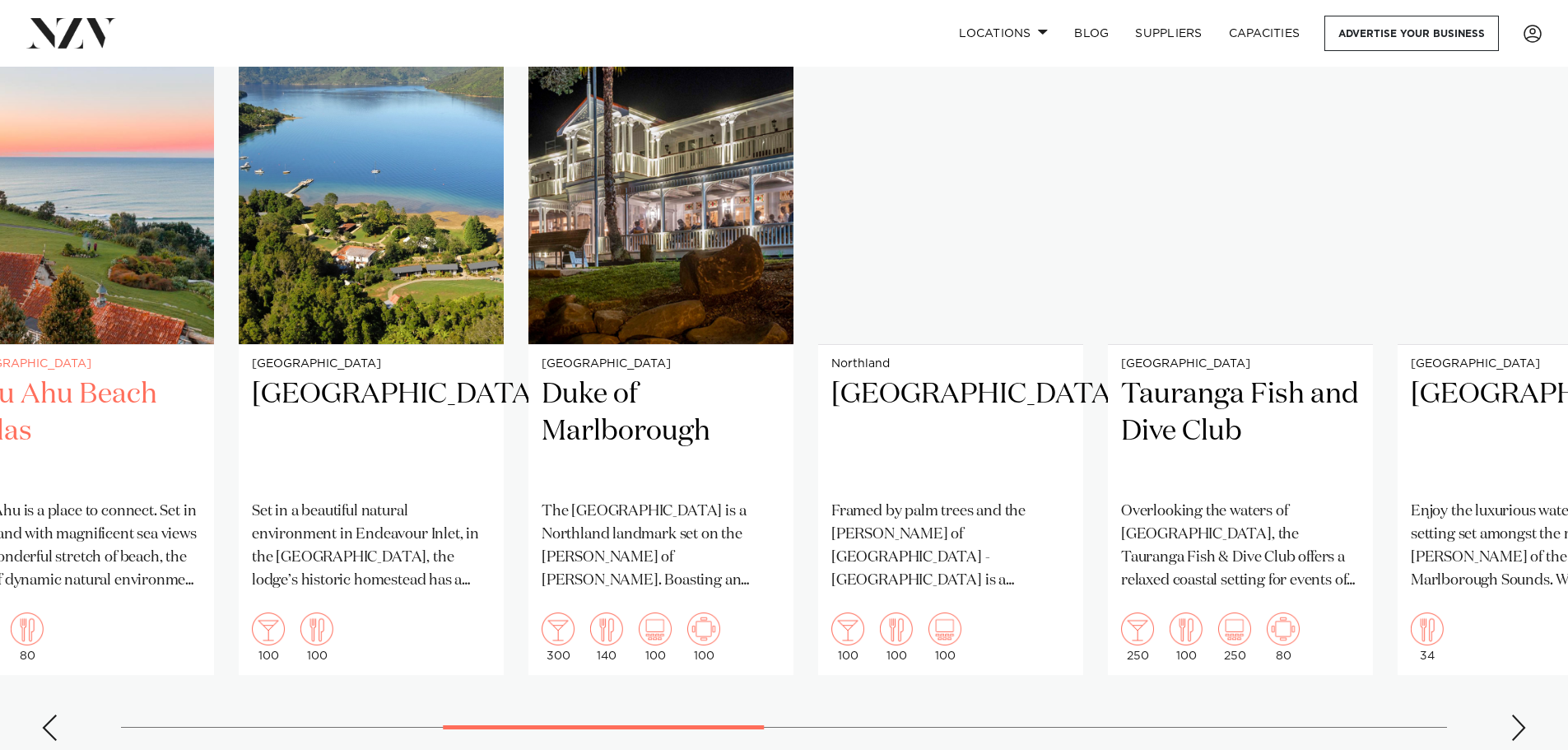
click at [112, 240] on img "5 / 19" at bounding box center [81, 166] width 265 height 356
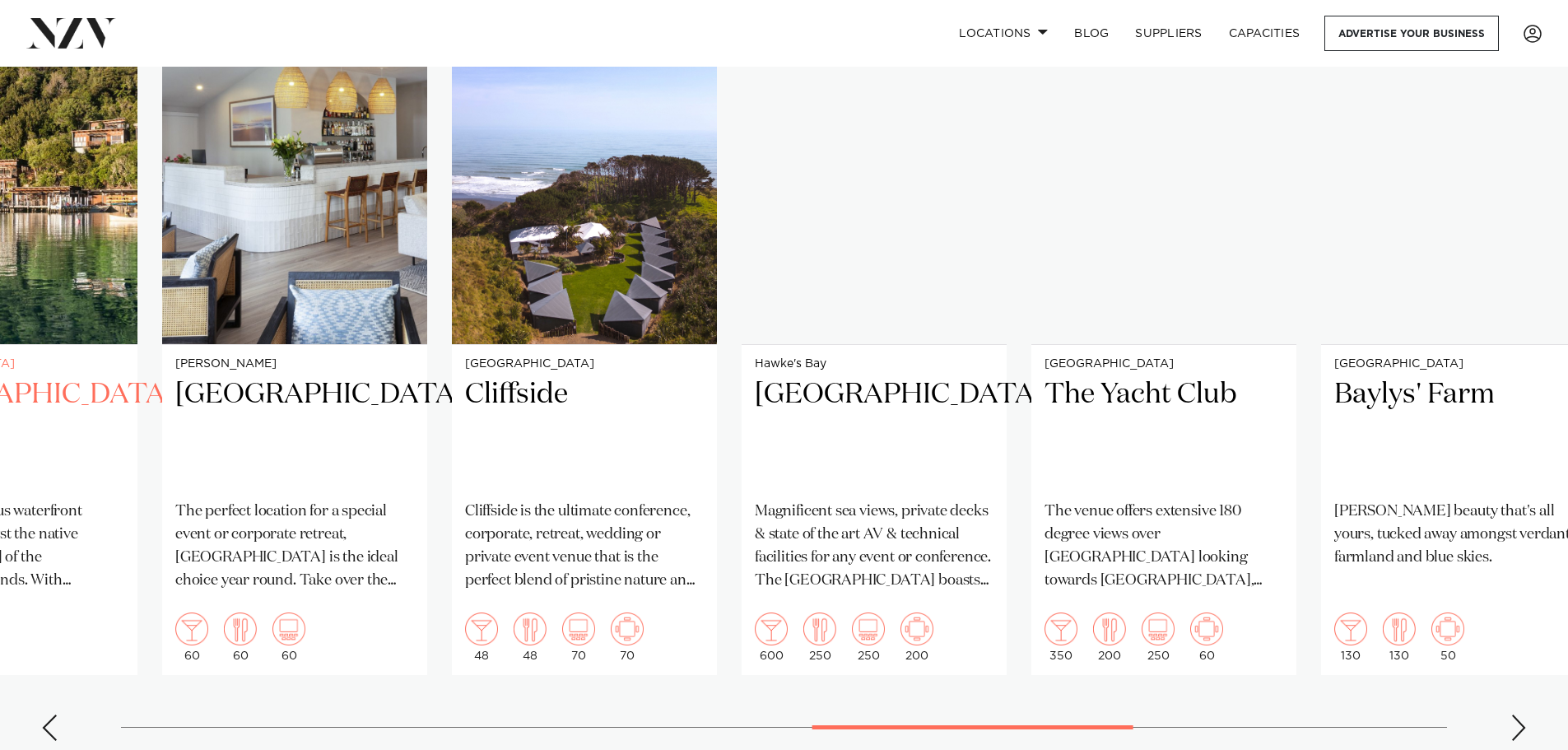
click at [24, 249] on img "10 / 19" at bounding box center [5, 166] width 265 height 356
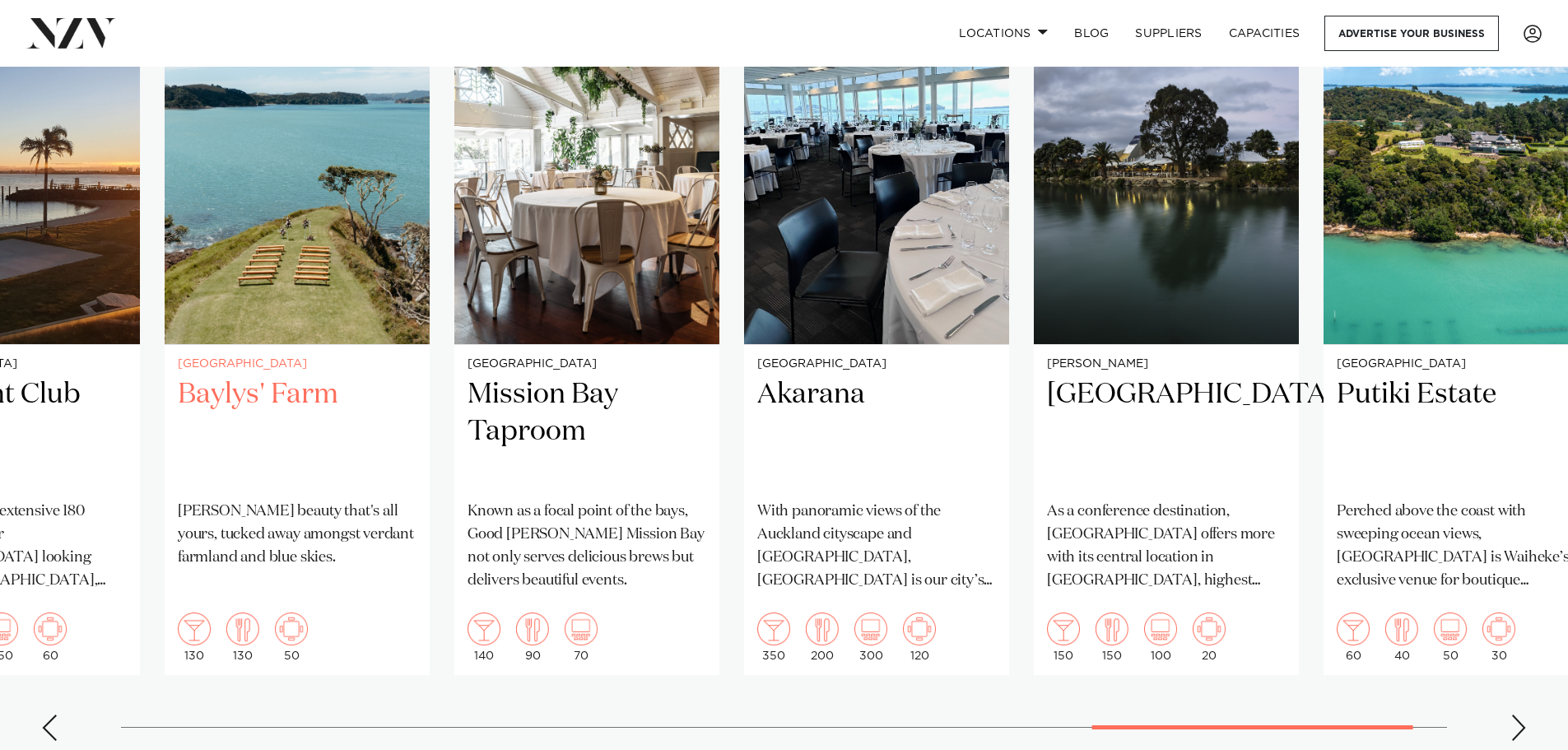
click at [247, 223] on img "15 / 19" at bounding box center [298, 166] width 265 height 356
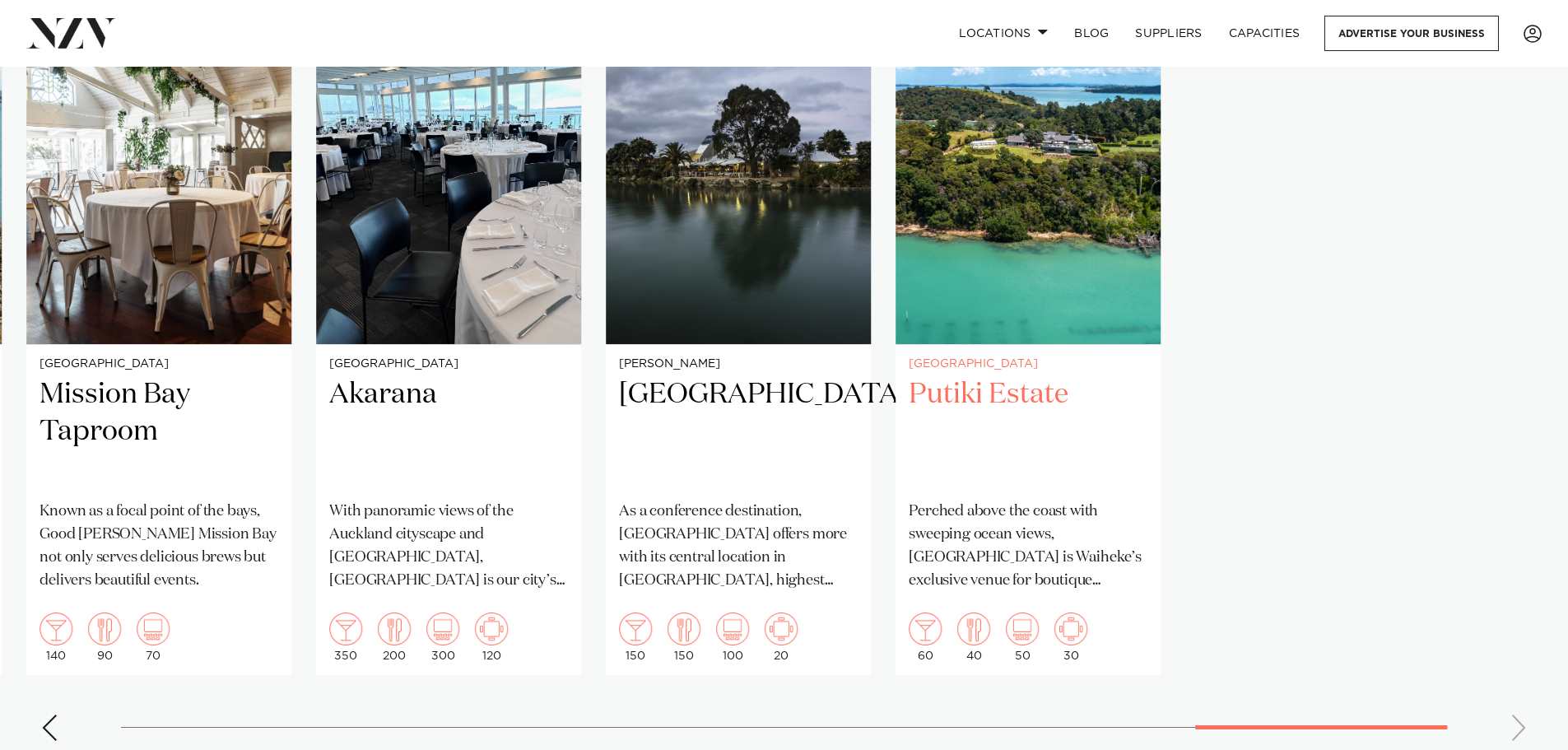
click at [0, 0] on slot "Marlborough Paripuma A magical & earthy beachside paradise, Paripuma's views ar…" at bounding box center [0, 0] width 0 height 0
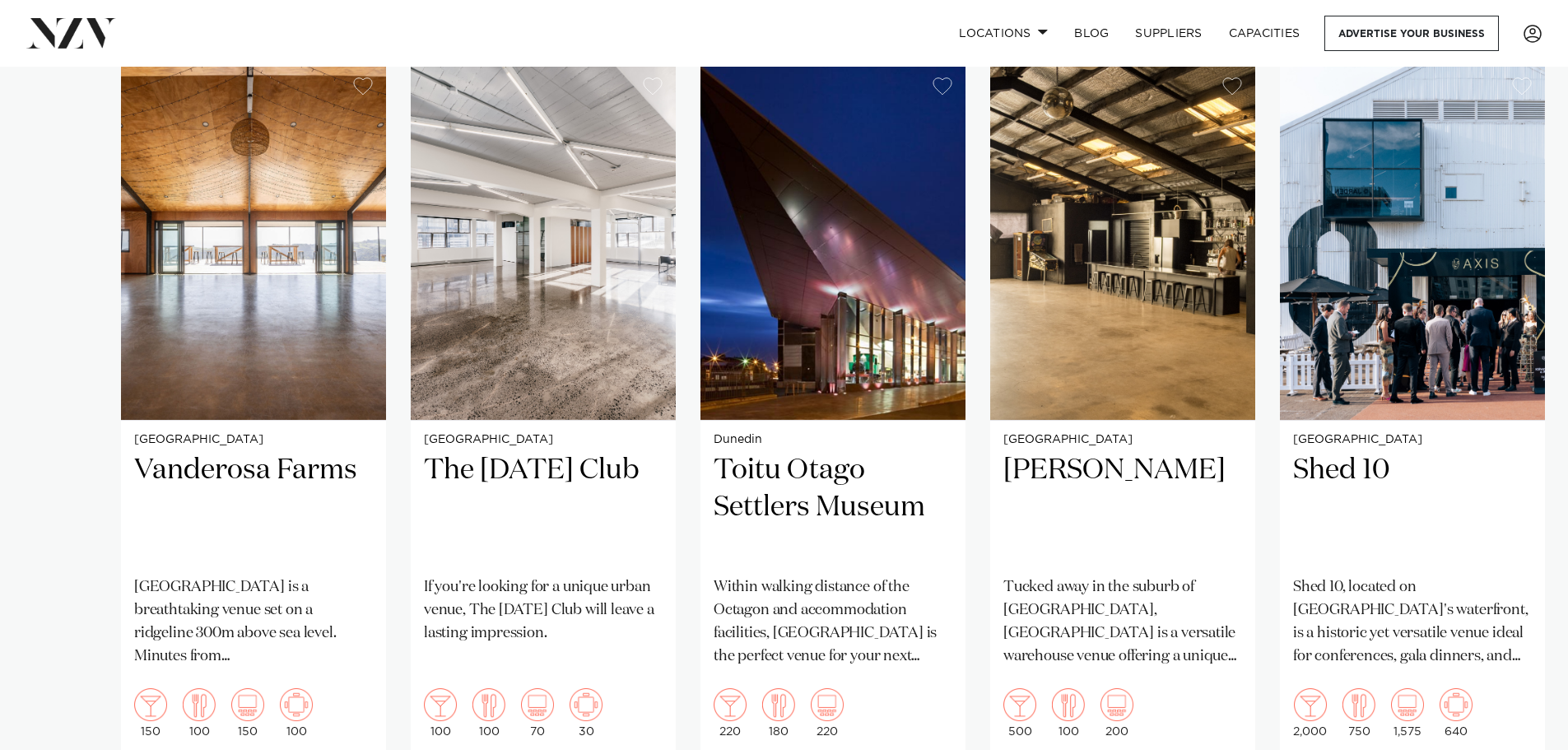
scroll to position [5512, 0]
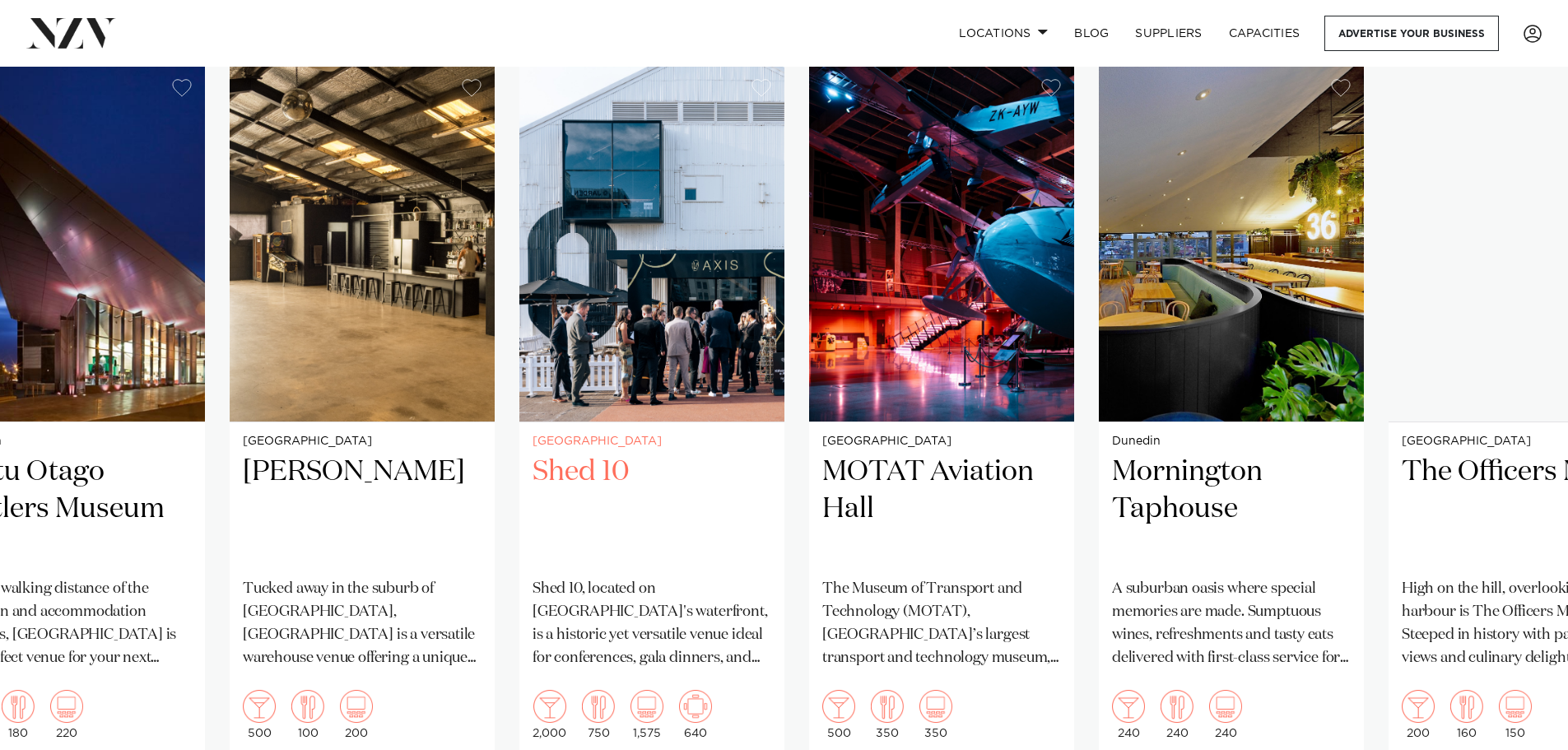
click at [709, 248] on img "5 / 26" at bounding box center [652, 244] width 265 height 356
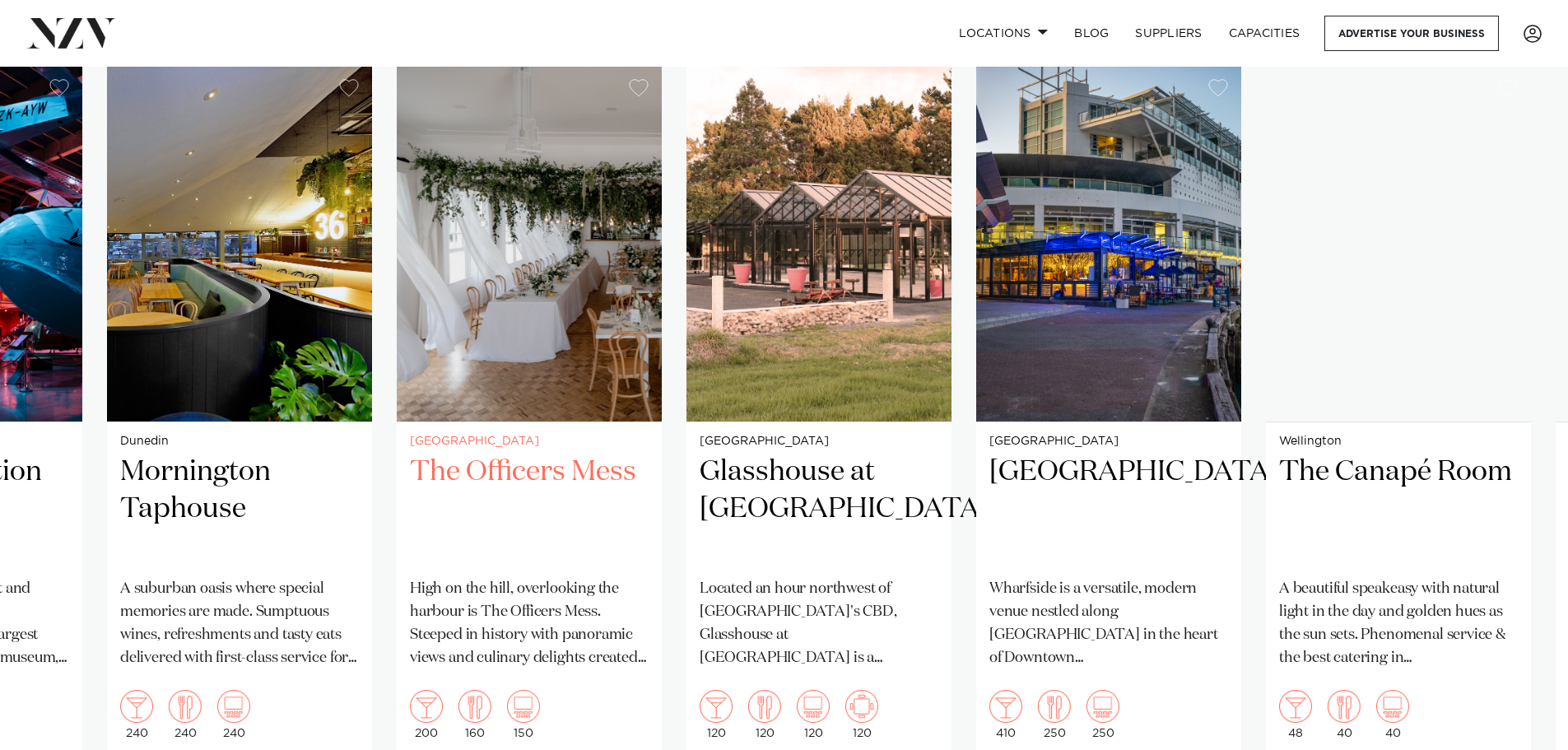
click at [520, 267] on img "8 / 26" at bounding box center [529, 244] width 265 height 356
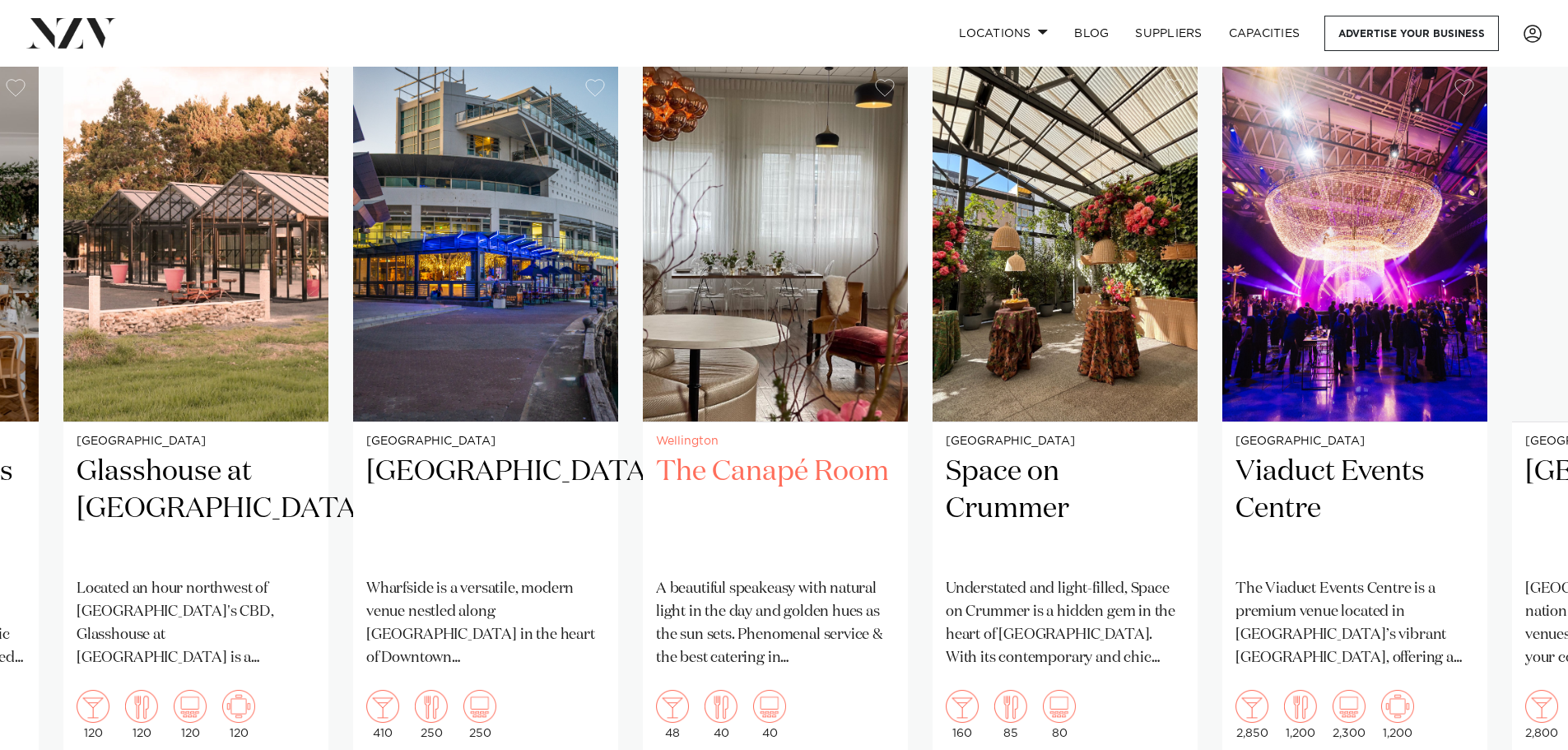
click at [782, 263] on img "11 / 26" at bounding box center [775, 244] width 265 height 356
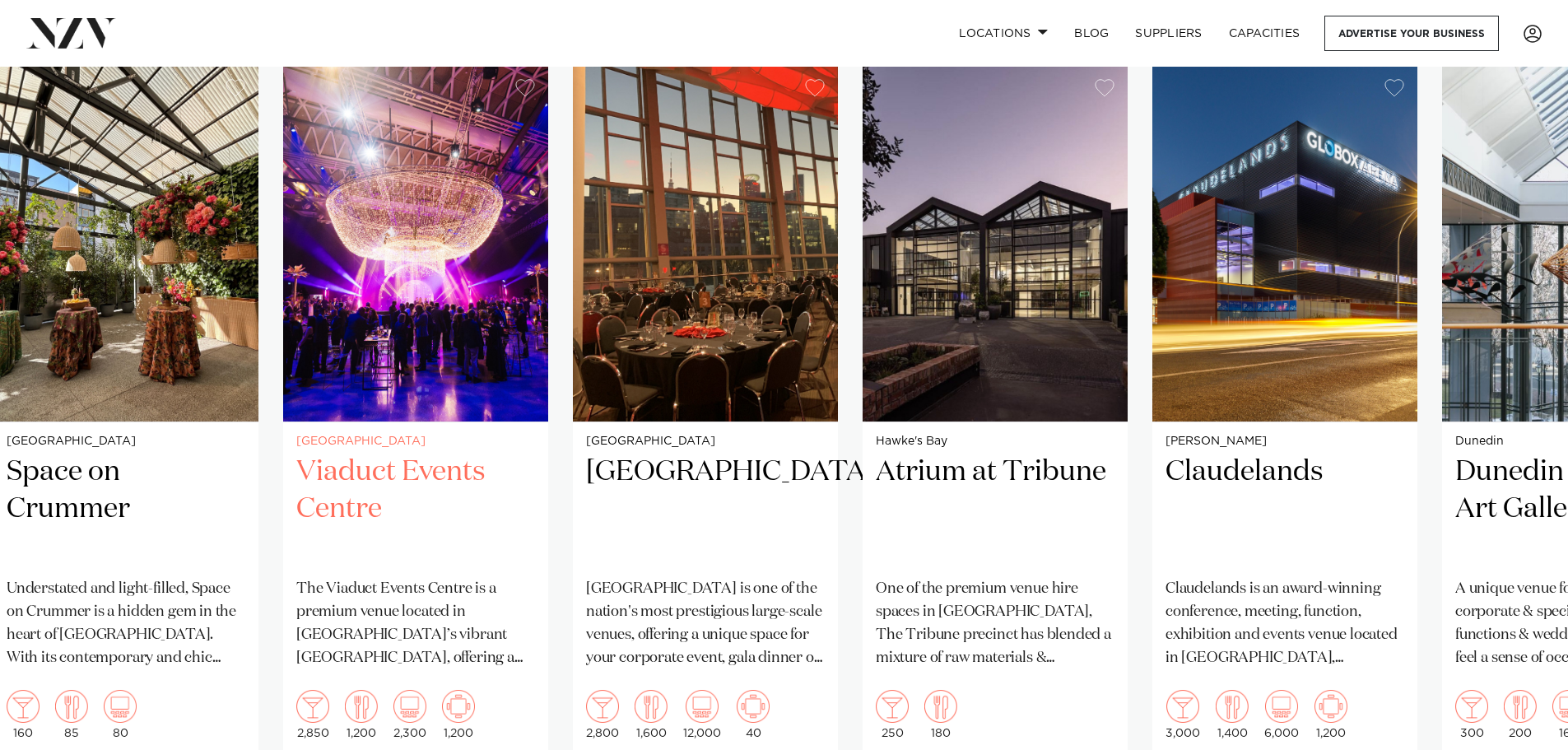
click at [431, 295] on img "13 / 26" at bounding box center [415, 244] width 265 height 356
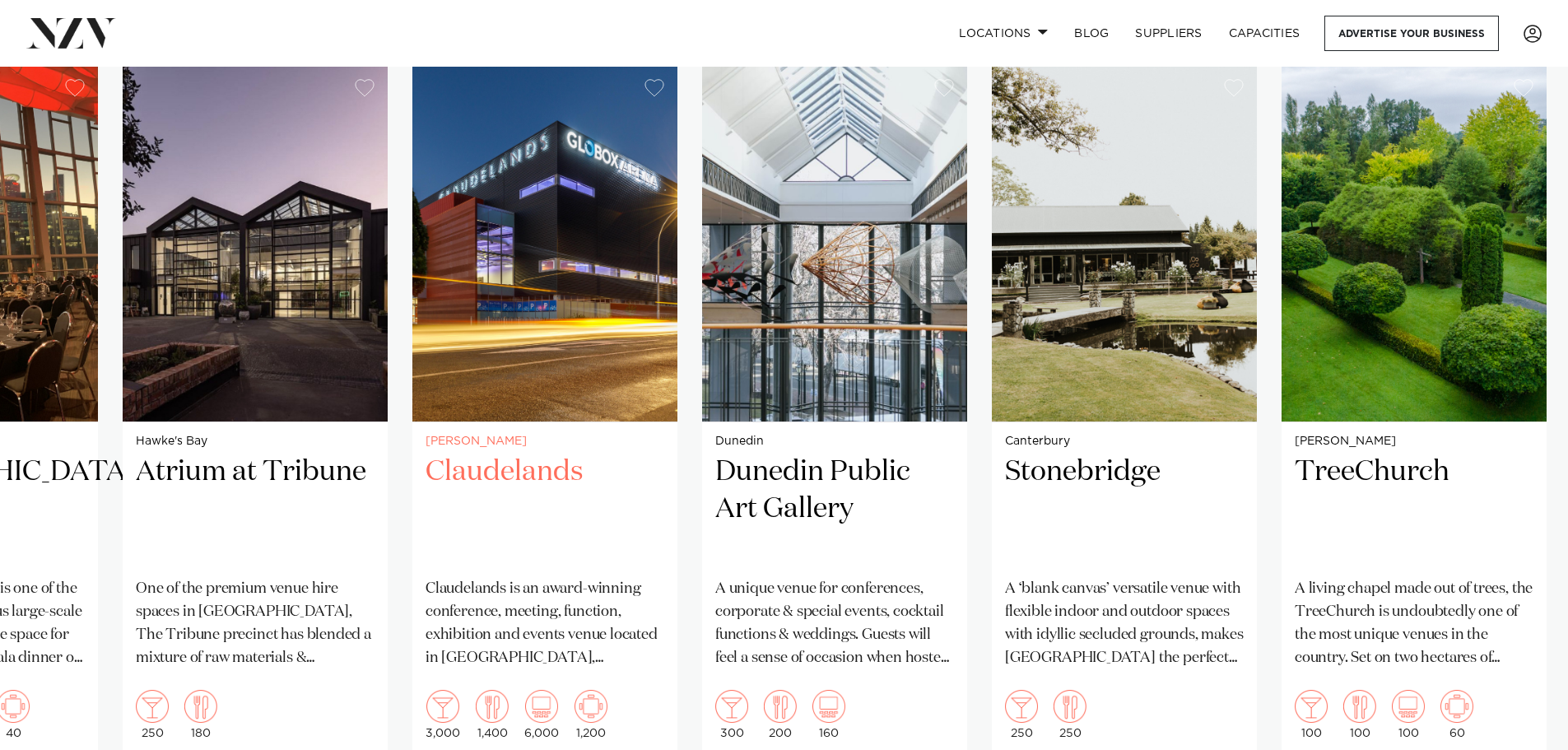
click at [500, 277] on img "16 / 26" at bounding box center [545, 244] width 265 height 356
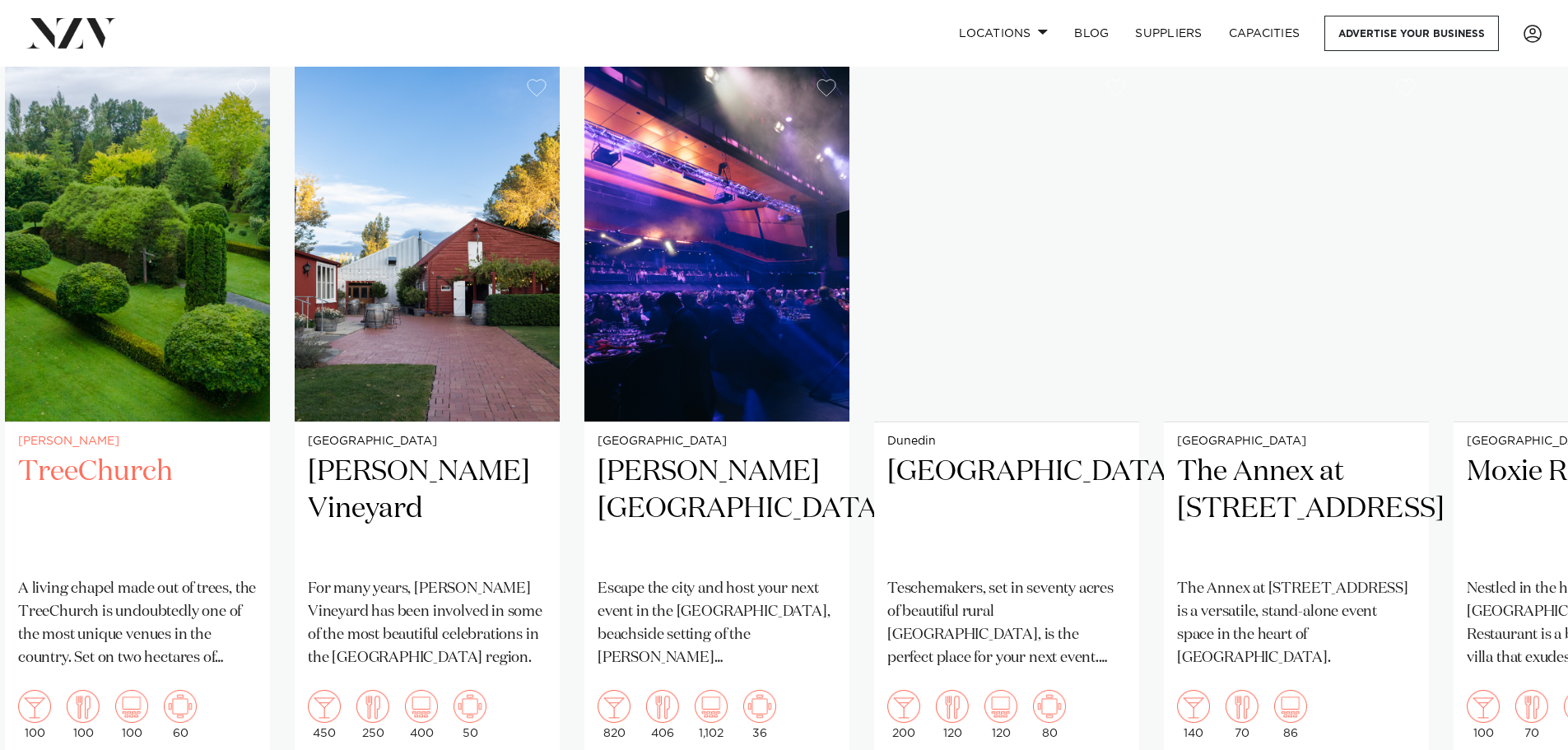
click at [197, 267] on img "19 / 26" at bounding box center [137, 244] width 265 height 356
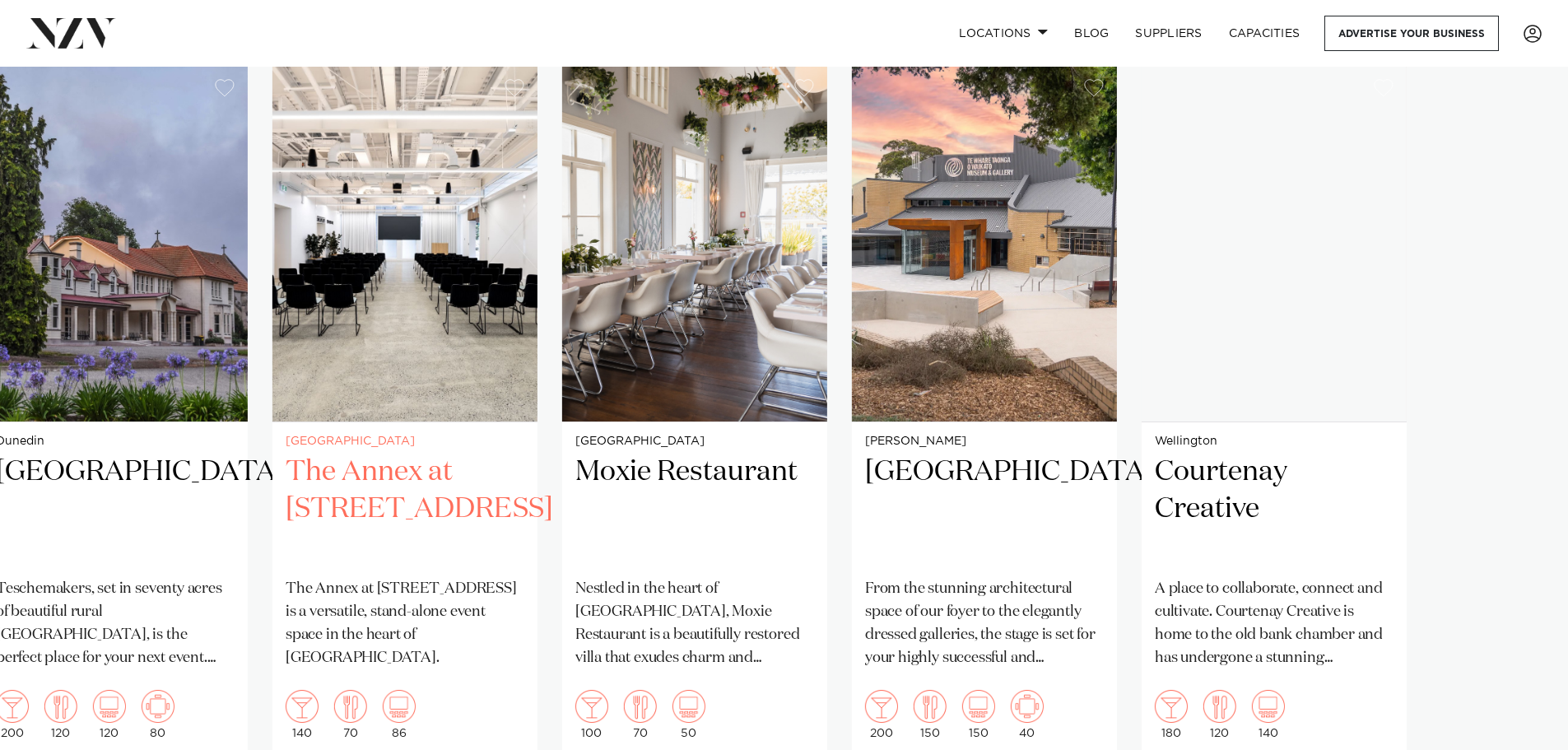
click at [422, 276] on img "23 / 26" at bounding box center [405, 244] width 265 height 356
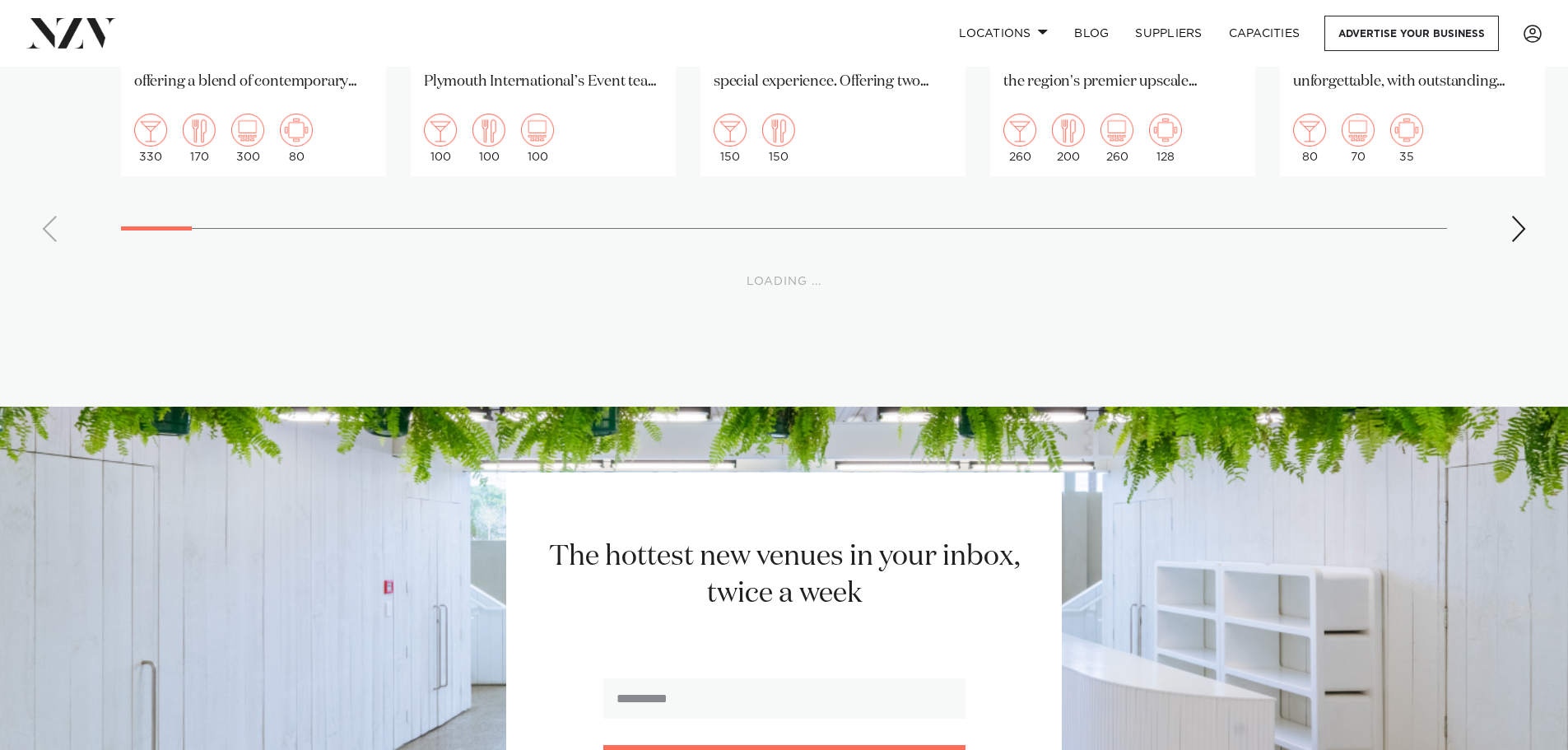
scroll to position [10855, 0]
